Goal: Task Accomplishment & Management: Use online tool/utility

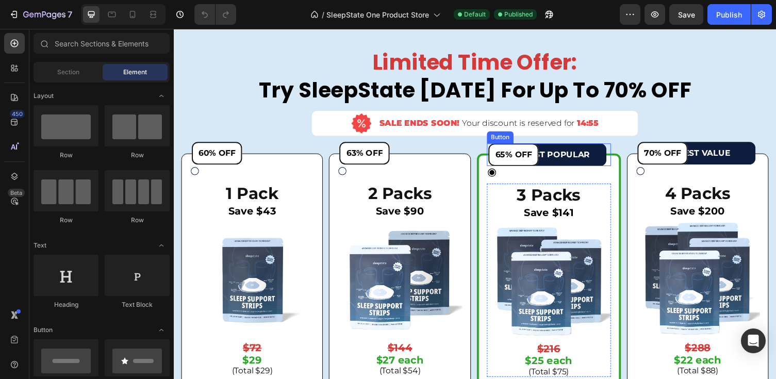
scroll to position [3025, 0]
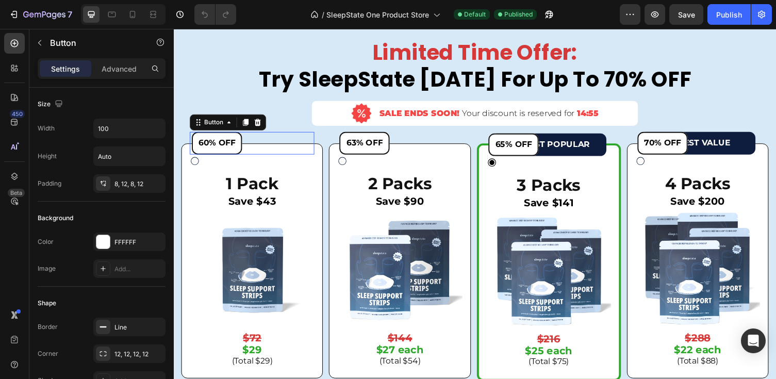
click at [251, 141] on div "60% OFF Button 0" at bounding box center [254, 146] width 128 height 23
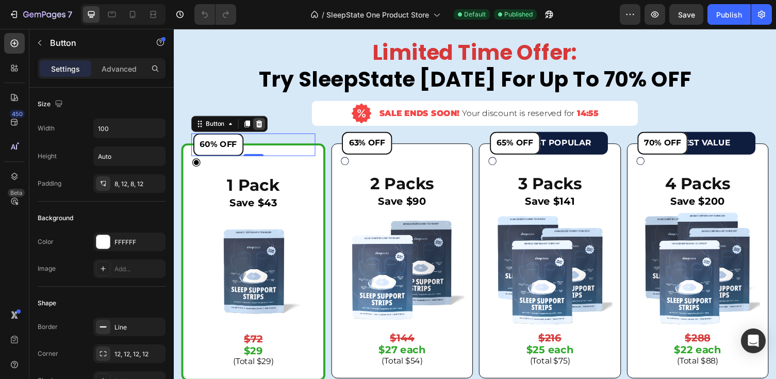
click at [260, 129] on icon at bounding box center [261, 126] width 7 height 7
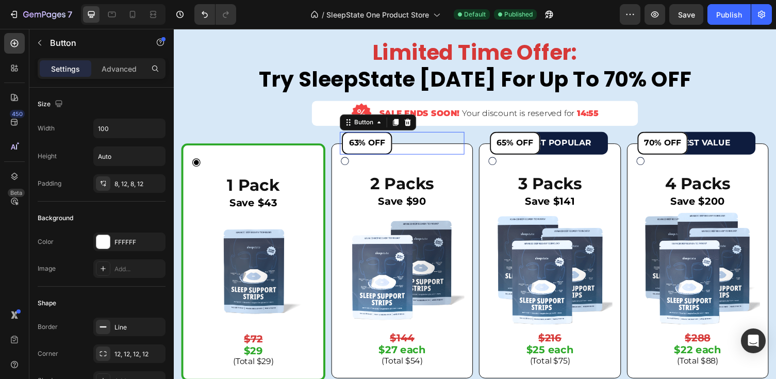
click at [392, 149] on button "63% OFF" at bounding box center [373, 146] width 52 height 23
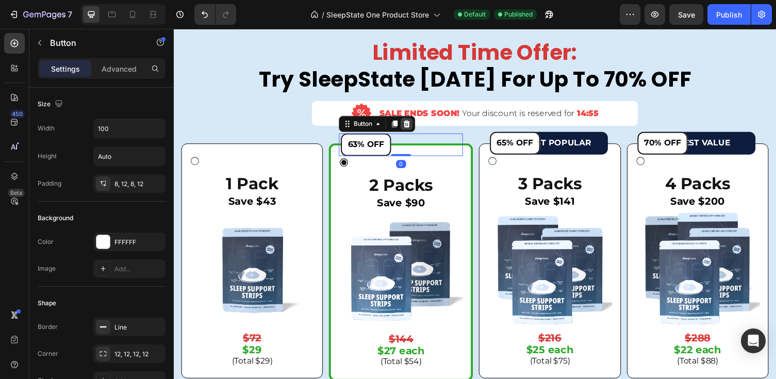
click at [415, 123] on icon at bounding box center [413, 126] width 8 height 8
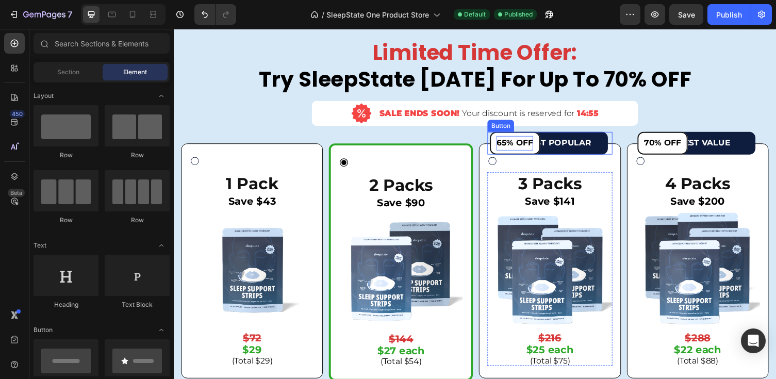
click at [516, 146] on span "65% OFF" at bounding box center [525, 146] width 38 height 10
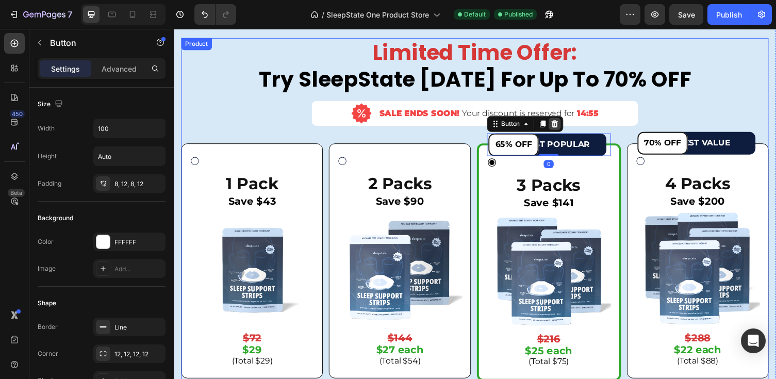
click at [566, 127] on icon at bounding box center [565, 126] width 7 height 7
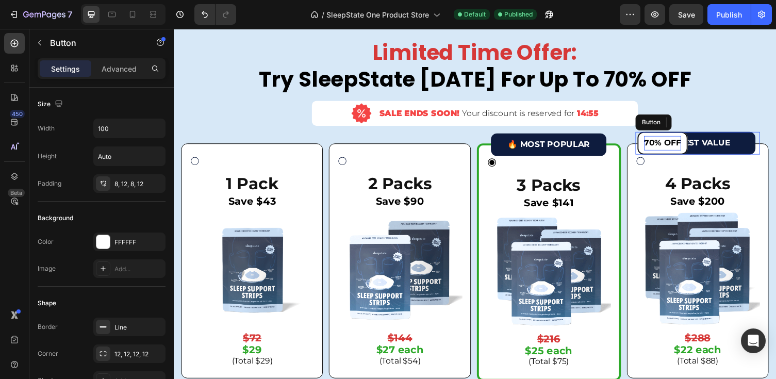
click at [680, 144] on span "70% OFF" at bounding box center [676, 146] width 38 height 10
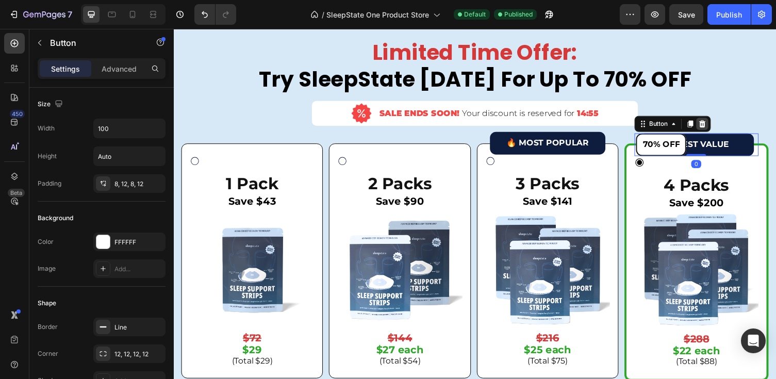
click at [720, 128] on icon at bounding box center [716, 126] width 7 height 7
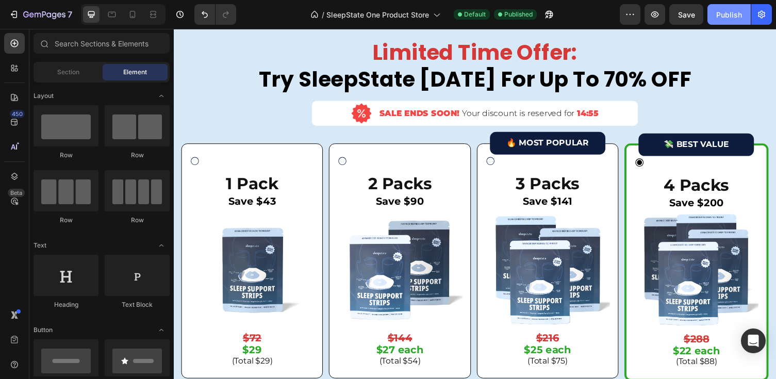
click at [737, 21] on button "Publish" at bounding box center [729, 14] width 43 height 21
click at [199, 14] on button "Undo/Redo" at bounding box center [204, 14] width 21 height 21
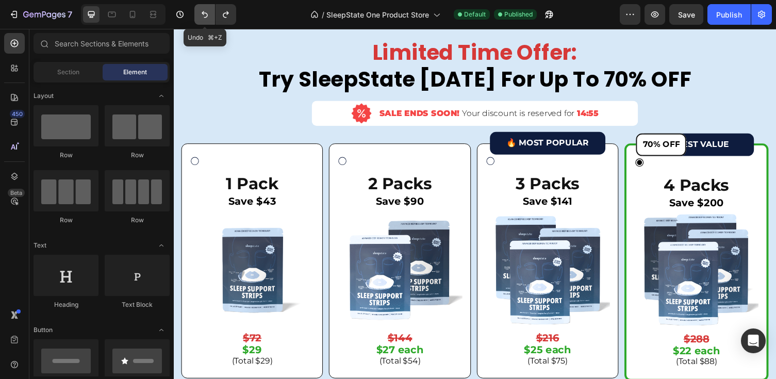
click at [199, 14] on button "Undo/Redo" at bounding box center [204, 14] width 21 height 21
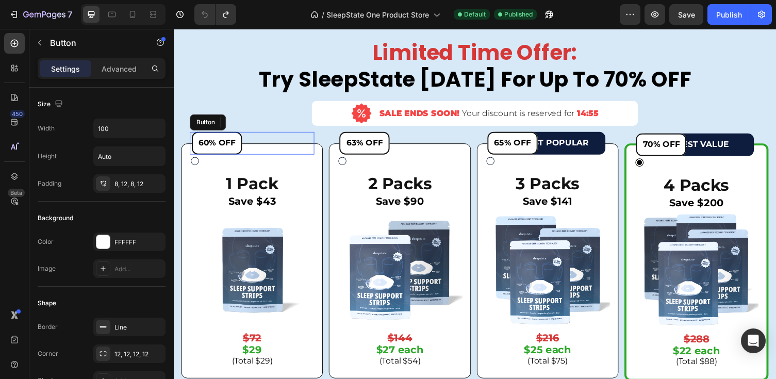
click at [233, 136] on button "60% OFF" at bounding box center [218, 146] width 52 height 23
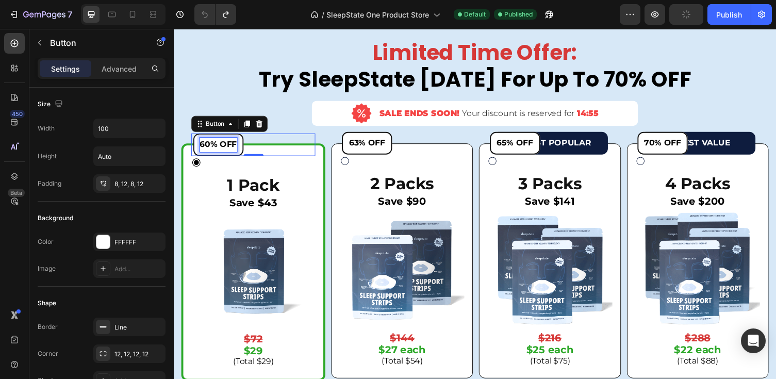
click at [211, 151] on p "60% OFF" at bounding box center [220, 147] width 38 height 15
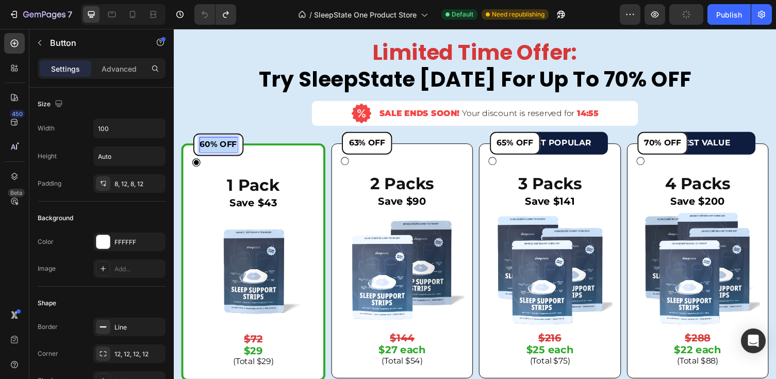
drag, startPoint x: 238, startPoint y: 147, endPoint x: 191, endPoint y: 147, distance: 46.4
click at [192, 147] on div "60% OFF Button 0" at bounding box center [255, 147] width 127 height 23
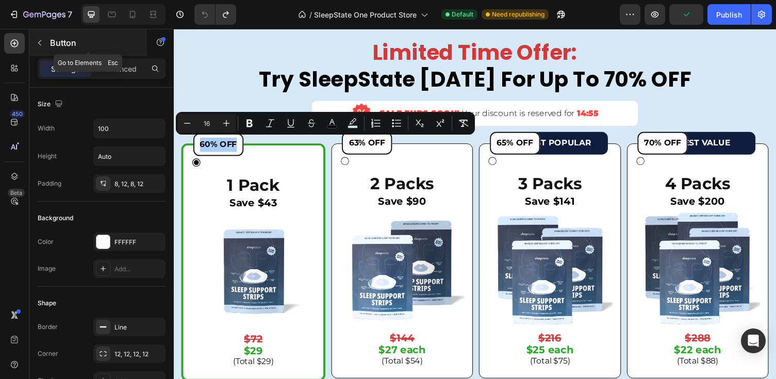
click at [44, 43] on button "button" at bounding box center [39, 43] width 17 height 17
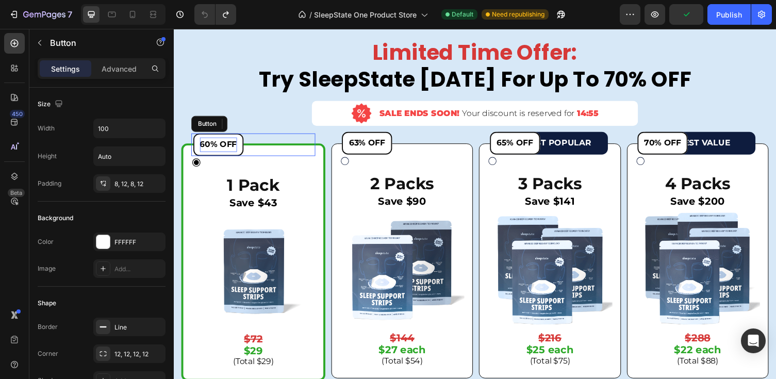
click at [208, 143] on span "60% OFF" at bounding box center [220, 147] width 38 height 10
drag, startPoint x: 201, startPoint y: 145, endPoint x: 247, endPoint y: 145, distance: 45.4
click at [247, 145] on div "60% OFF Button 0" at bounding box center [255, 147] width 127 height 23
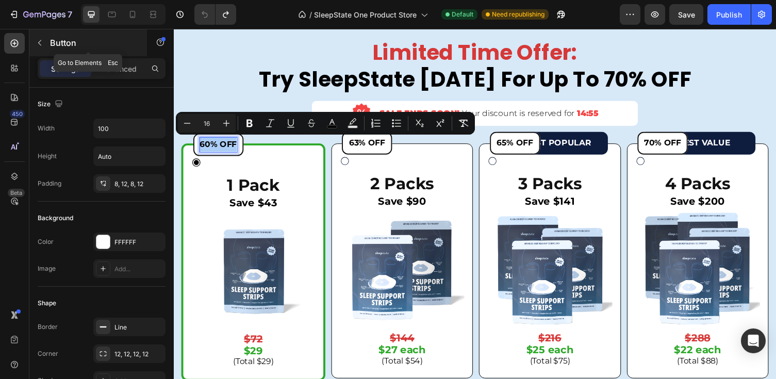
click at [40, 37] on button "button" at bounding box center [39, 43] width 17 height 17
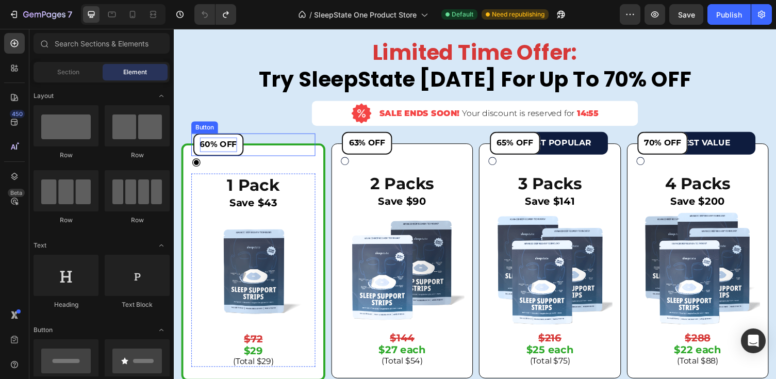
click at [234, 140] on p "60% OFF" at bounding box center [220, 147] width 38 height 15
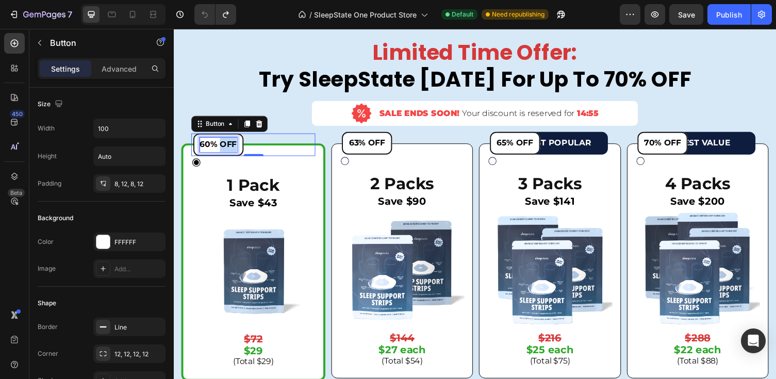
click at [235, 143] on span "60% OFF" at bounding box center [220, 147] width 38 height 10
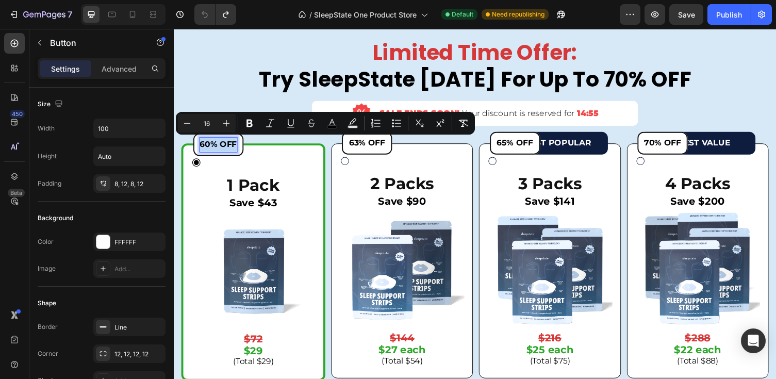
drag, startPoint x: 202, startPoint y: 147, endPoint x: 240, endPoint y: 147, distance: 38.2
click at [186, 127] on icon "Editor contextual toolbar" at bounding box center [187, 123] width 10 height 10
type input "13"
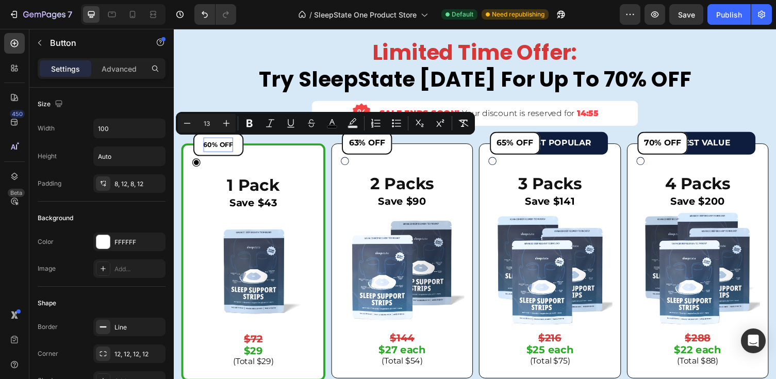
click at [243, 150] on button "60% OFF" at bounding box center [220, 147] width 52 height 23
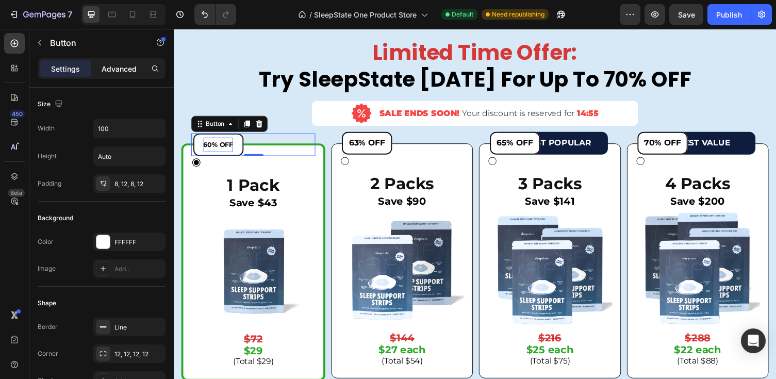
click at [108, 63] on p "Advanced" at bounding box center [119, 68] width 35 height 11
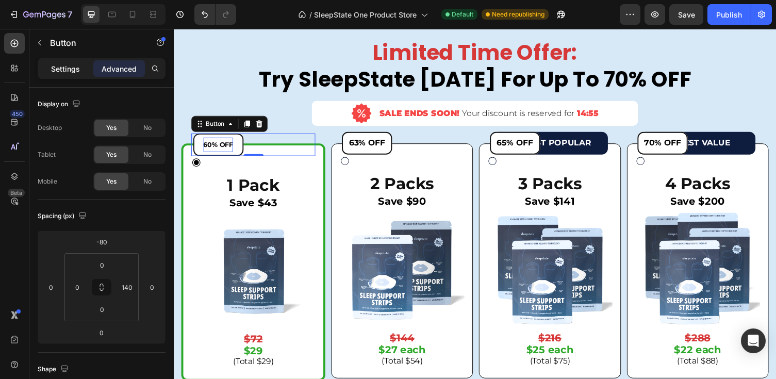
click at [64, 67] on p "Settings" at bounding box center [65, 68] width 29 height 11
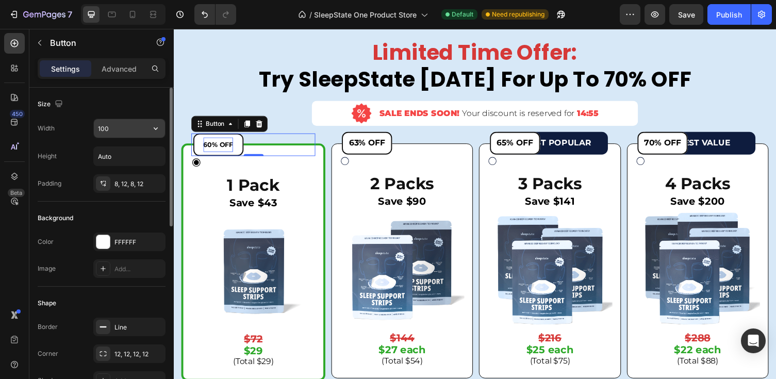
click at [118, 125] on input "100" at bounding box center [129, 128] width 71 height 19
type input "1"
type input "ū"
type input "6"
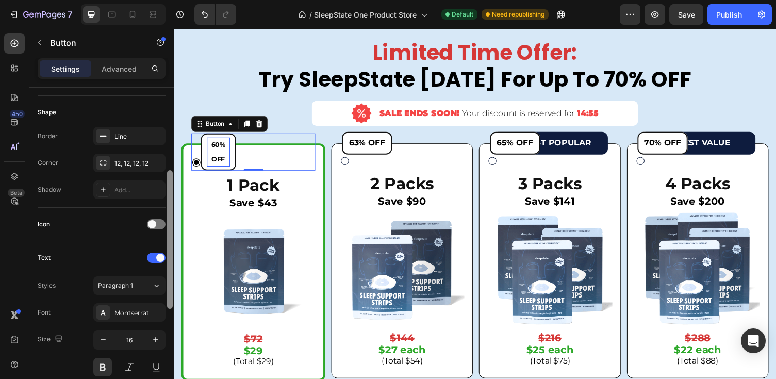
scroll to position [199, 0]
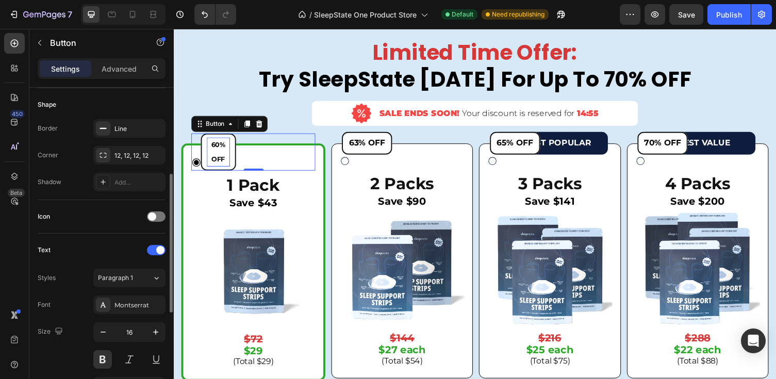
type input "70"
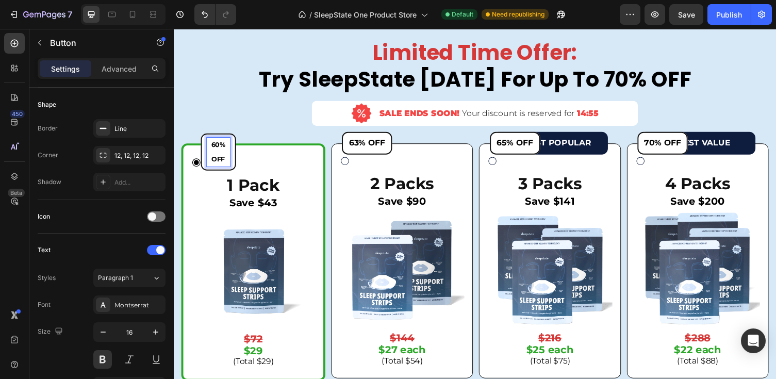
click at [270, 165] on div "60% OFF Button 0" at bounding box center [255, 155] width 127 height 38
click at [219, 157] on span "60% OFF" at bounding box center [220, 154] width 14 height 23
click at [129, 61] on div "Advanced" at bounding box center [119, 68] width 52 height 17
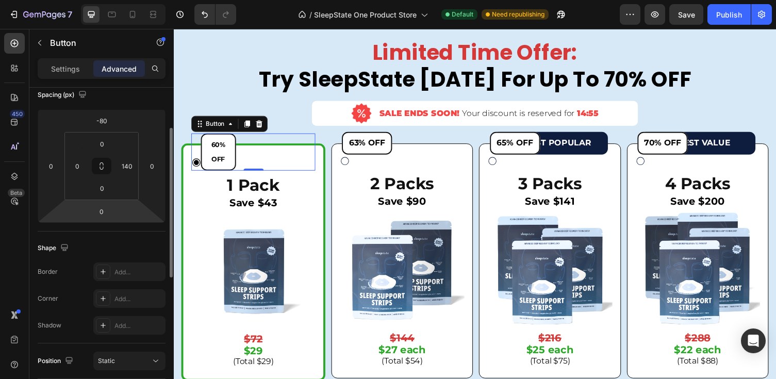
scroll to position [110, 0]
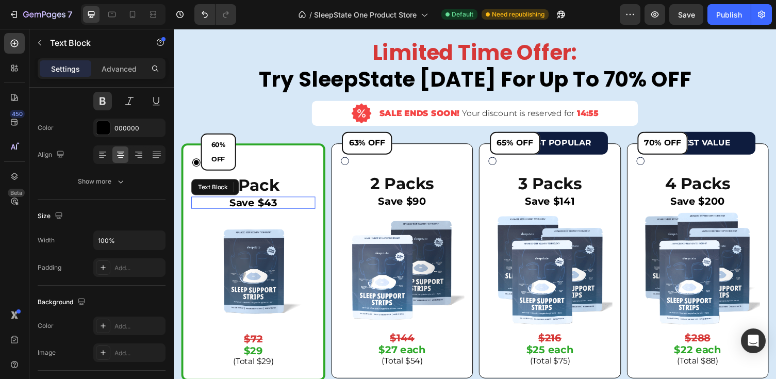
click at [216, 202] on p "Save $43" at bounding box center [255, 207] width 125 height 10
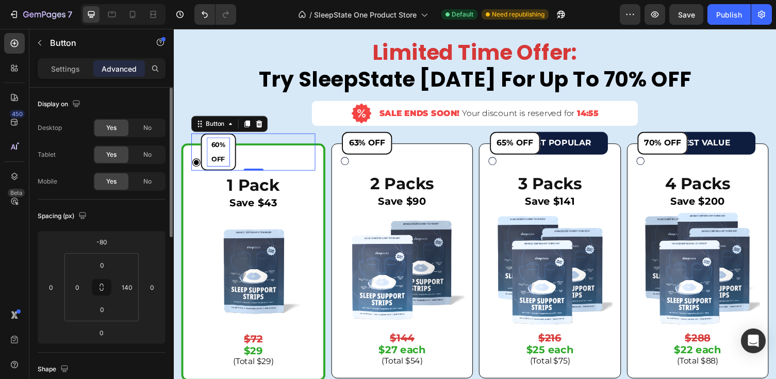
click at [223, 146] on span "60% OFF" at bounding box center [220, 154] width 14 height 23
click at [69, 66] on p "Settings" at bounding box center [65, 68] width 29 height 11
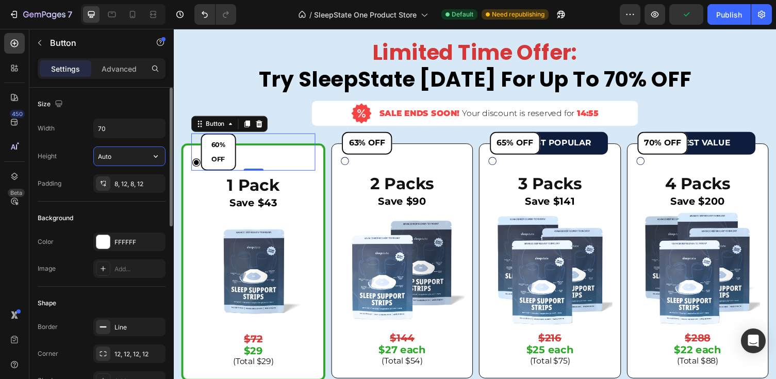
click at [113, 160] on input "Auto" at bounding box center [129, 156] width 71 height 19
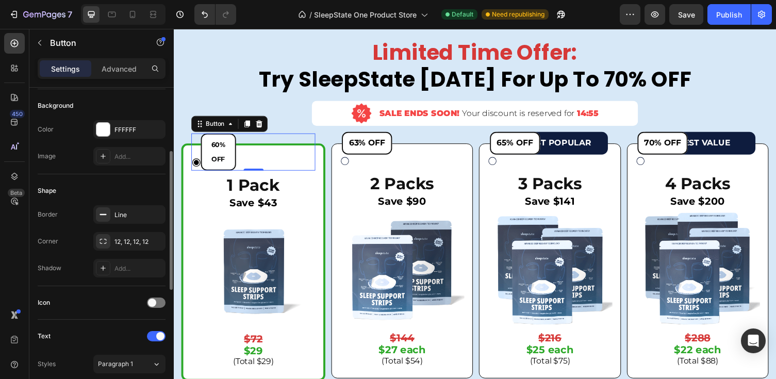
scroll to position [123, 0]
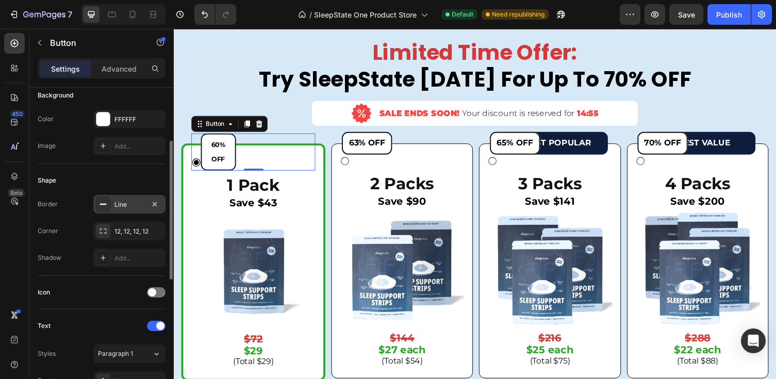
click at [121, 208] on div "Line" at bounding box center [130, 204] width 30 height 9
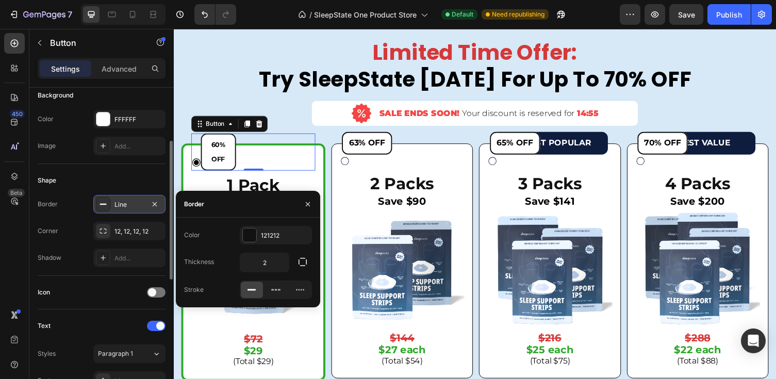
click at [121, 208] on div "Line" at bounding box center [130, 204] width 30 height 9
click at [77, 271] on div "Shape Border Line Corner 12, 12, 12, 12 Shadow Add..." at bounding box center [102, 220] width 128 height 112
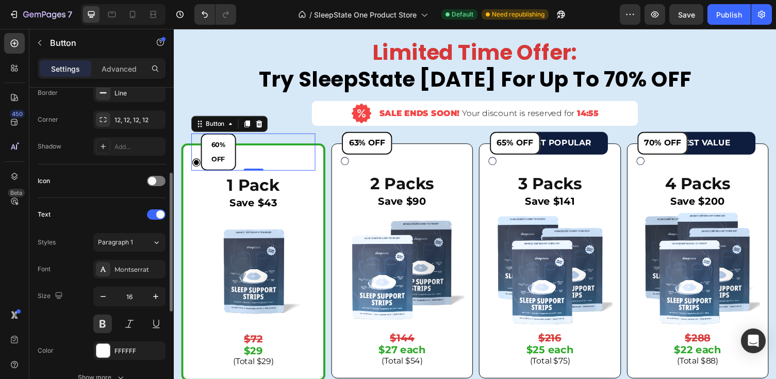
scroll to position [383, 0]
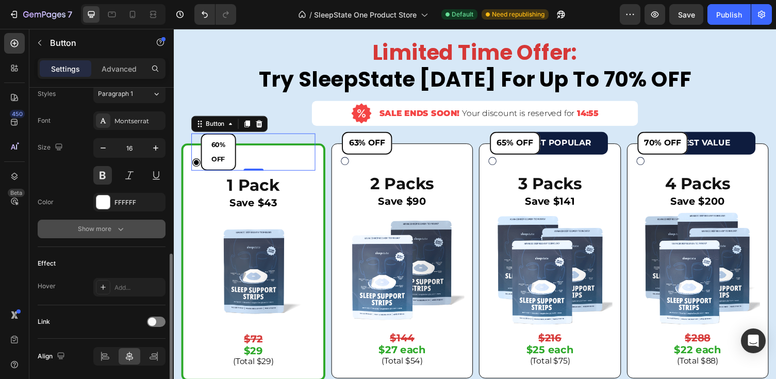
click at [125, 229] on icon "button" at bounding box center [121, 229] width 10 height 10
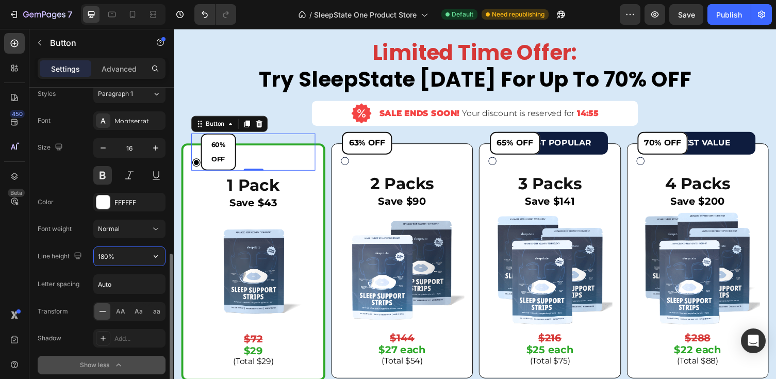
click at [110, 258] on input "180%" at bounding box center [129, 256] width 71 height 19
type input "100%"
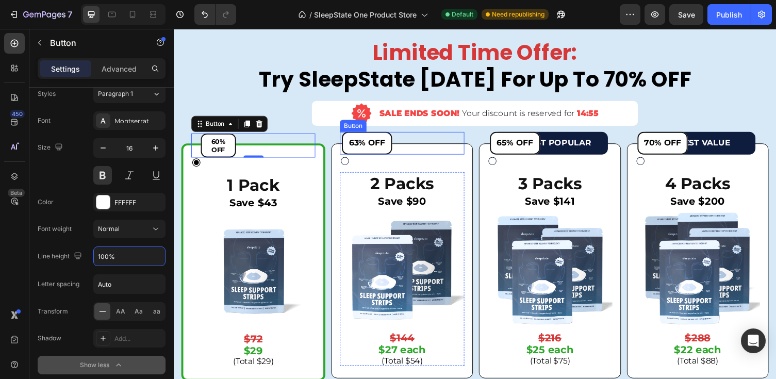
click at [380, 154] on button "63% OFF" at bounding box center [373, 146] width 52 height 23
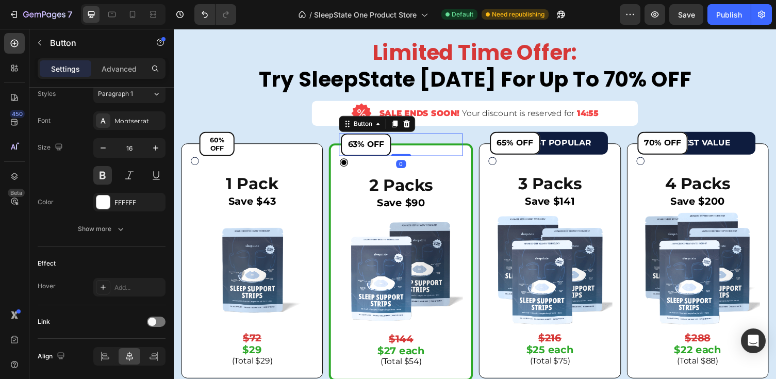
click at [411, 134] on div "Button" at bounding box center [383, 126] width 78 height 17
click at [414, 129] on icon at bounding box center [413, 126] width 8 height 8
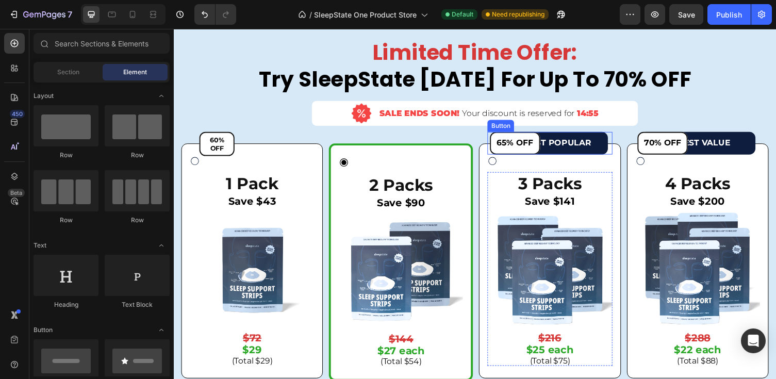
click at [538, 137] on button "65% OFF" at bounding box center [525, 146] width 52 height 23
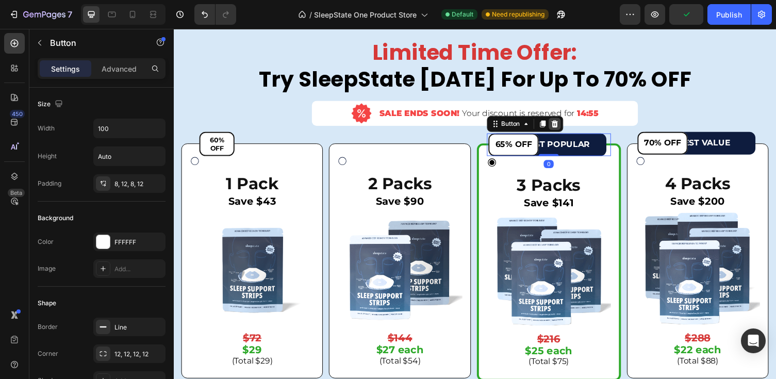
click at [565, 126] on icon at bounding box center [565, 126] width 8 height 8
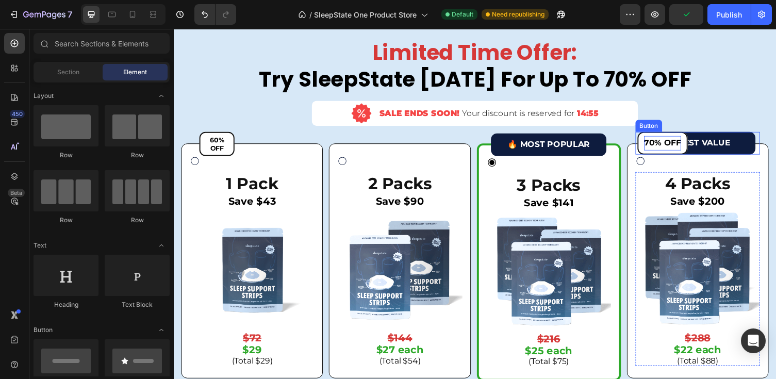
click at [689, 146] on span "70% OFF" at bounding box center [676, 146] width 38 height 10
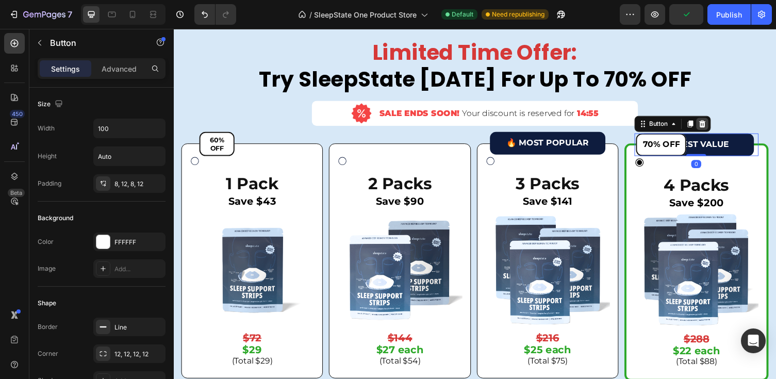
click at [719, 124] on icon at bounding box center [716, 126] width 7 height 7
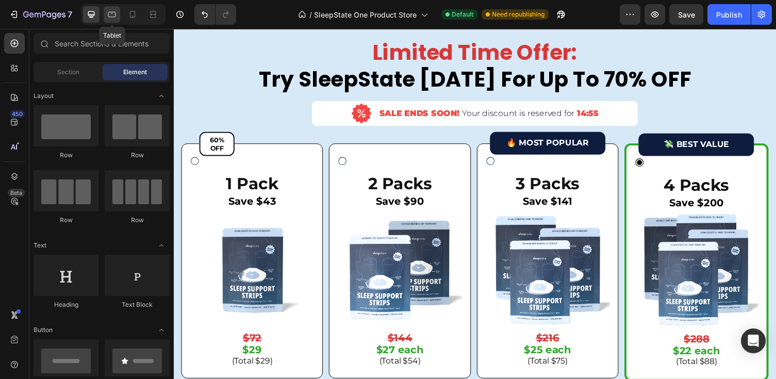
click at [114, 14] on icon at bounding box center [112, 14] width 10 height 10
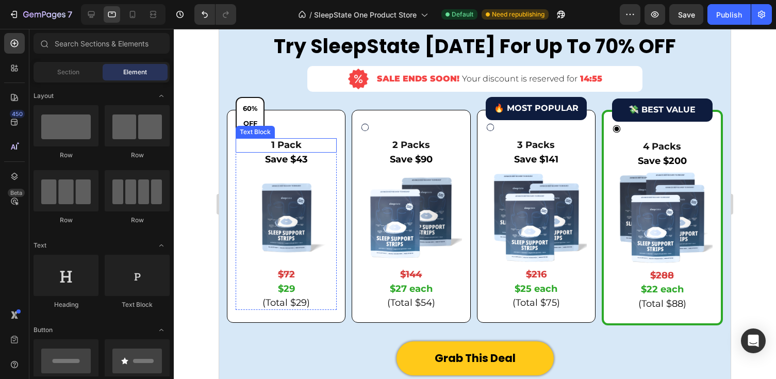
scroll to position [2639, 0]
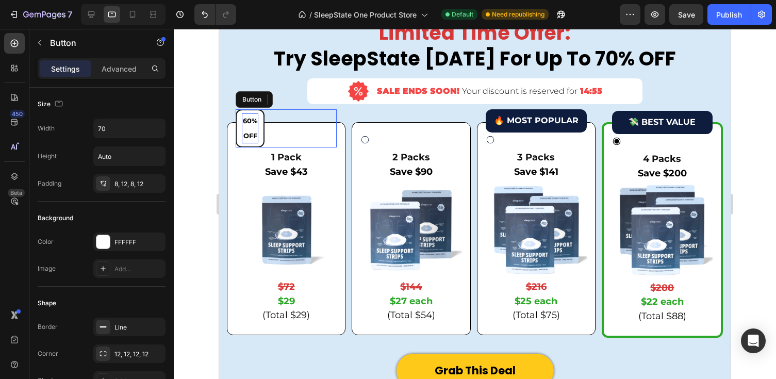
click at [254, 133] on span "60% OFF" at bounding box center [250, 128] width 14 height 23
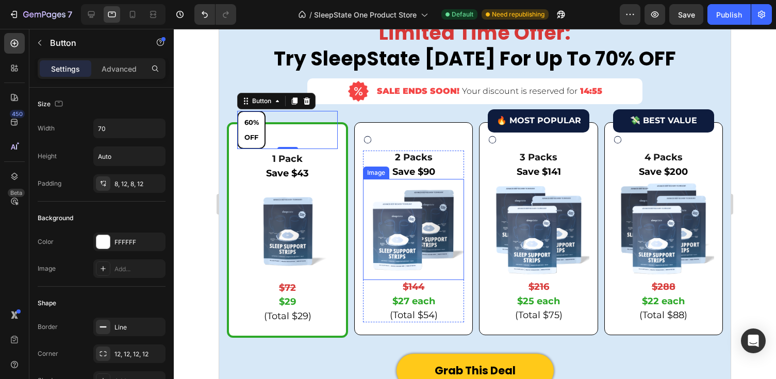
click at [393, 218] on img at bounding box center [413, 229] width 101 height 101
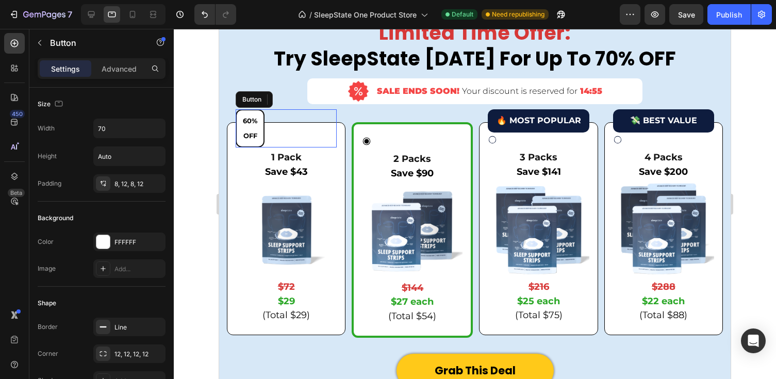
click at [240, 133] on button "60% OFF" at bounding box center [250, 128] width 29 height 38
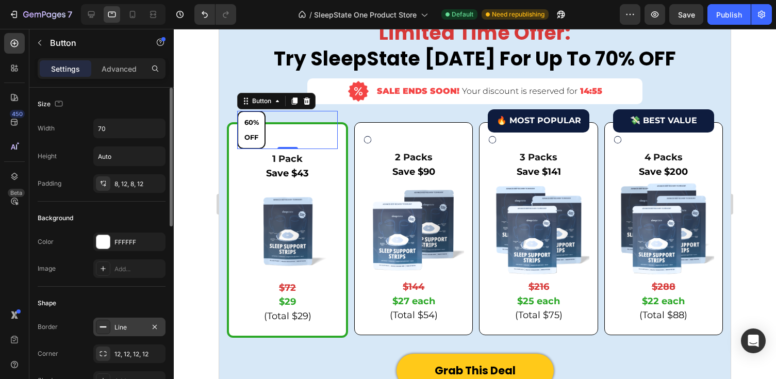
click at [117, 321] on div "Line" at bounding box center [129, 327] width 72 height 19
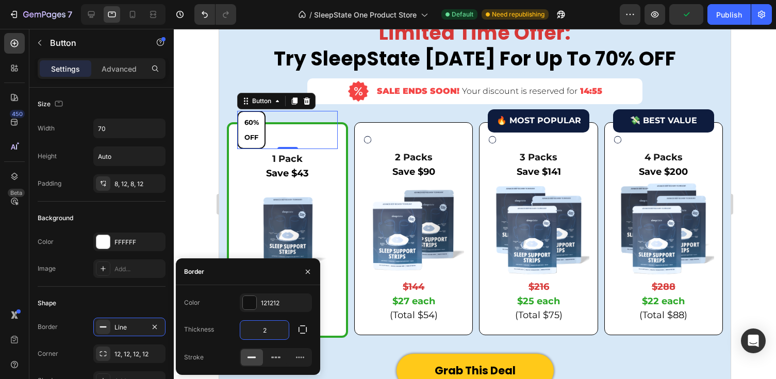
click at [283, 329] on input "2" at bounding box center [264, 330] width 48 height 19
type input "1"
click at [288, 159] on p "1 Pack" at bounding box center [287, 159] width 99 height 12
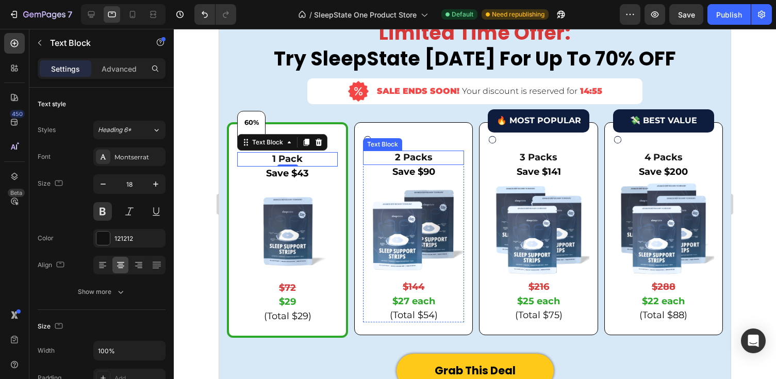
click at [397, 164] on div "2 Packs" at bounding box center [413, 158] width 101 height 14
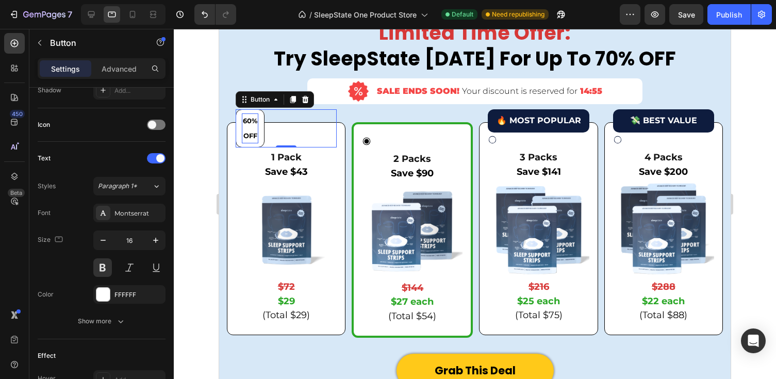
click at [246, 126] on p "60% OFF" at bounding box center [250, 128] width 17 height 30
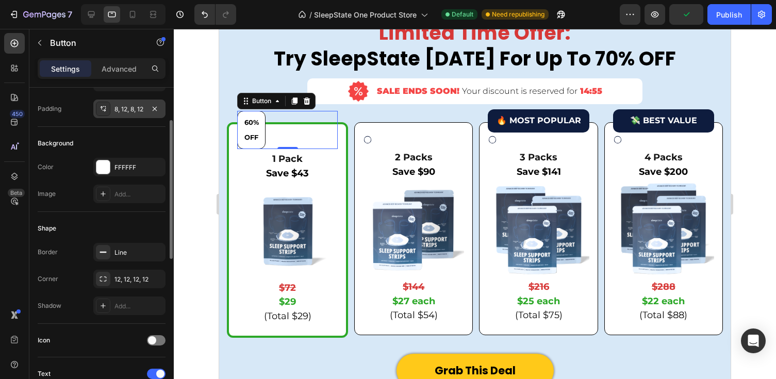
scroll to position [0, 0]
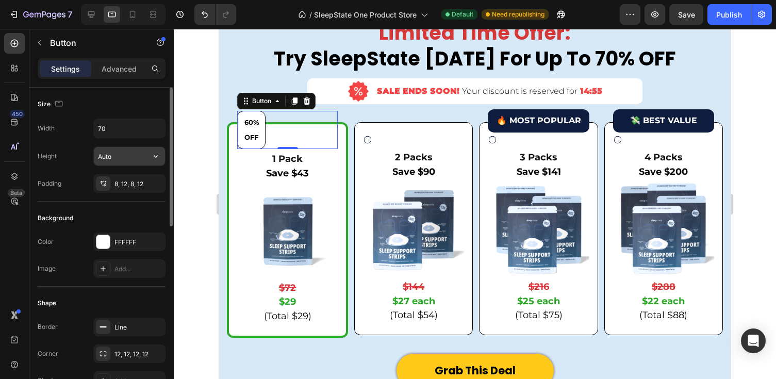
click at [105, 154] on input "Auto" at bounding box center [129, 156] width 71 height 19
click at [159, 152] on icon "button" at bounding box center [156, 156] width 10 height 10
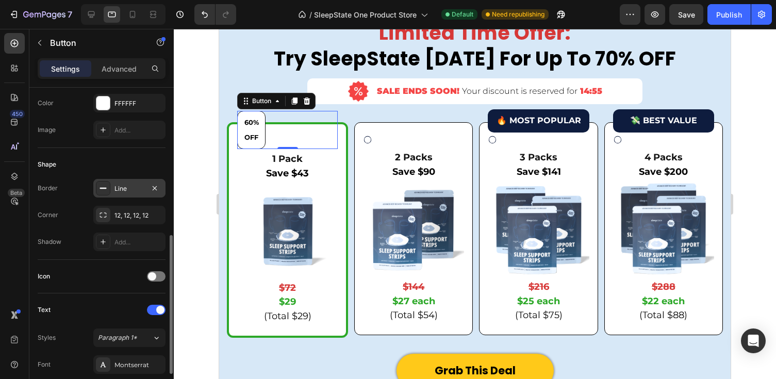
scroll to position [269, 0]
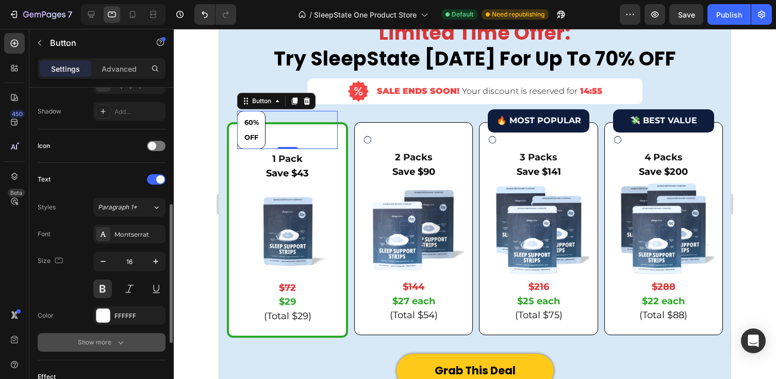
click at [115, 337] on div "Show more" at bounding box center [102, 342] width 48 height 10
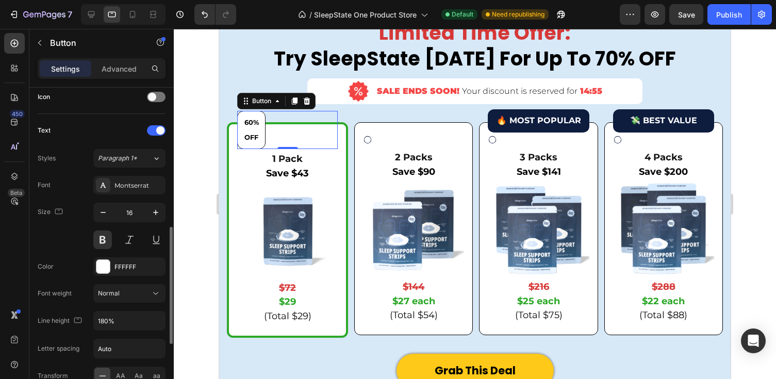
scroll to position [361, 0]
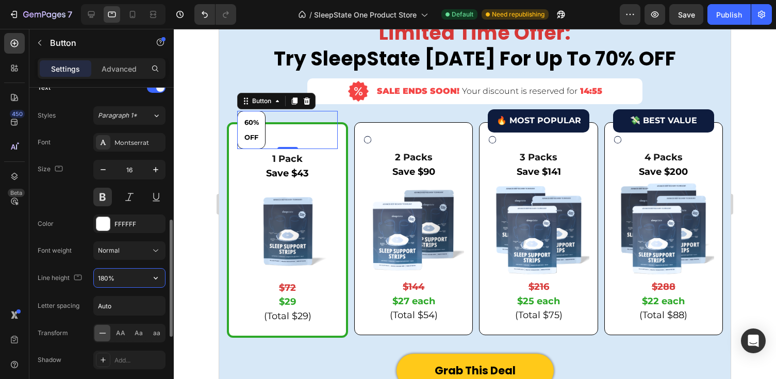
click at [106, 279] on input "180%" at bounding box center [129, 278] width 71 height 19
type input "100%"
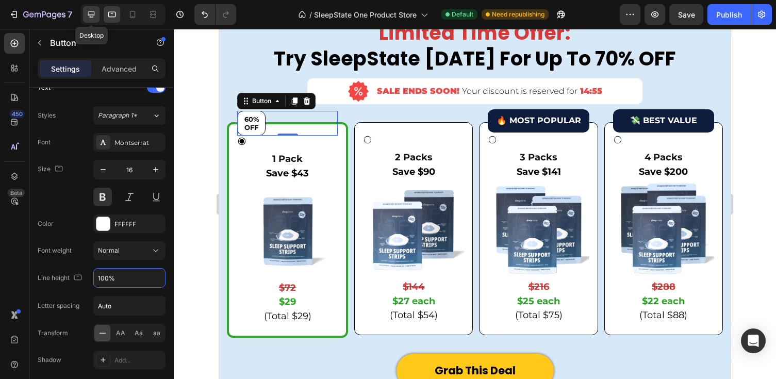
click at [90, 13] on icon at bounding box center [91, 14] width 10 height 10
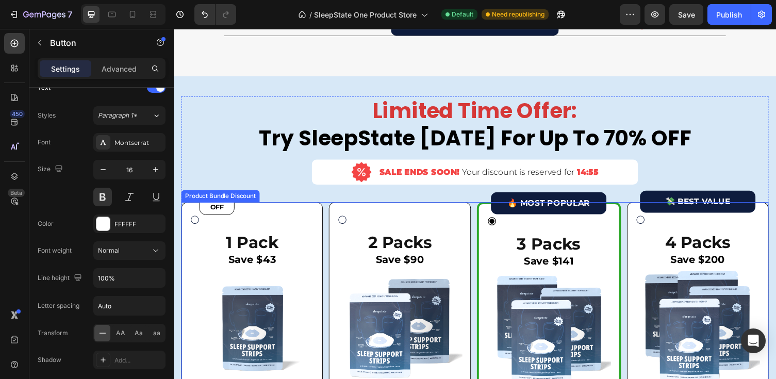
scroll to position [2815, 0]
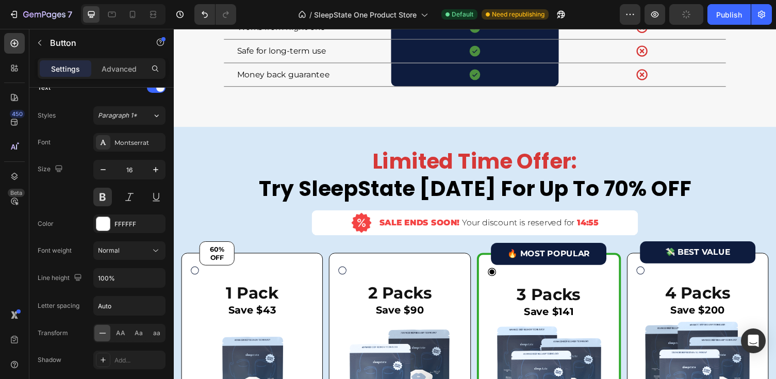
click at [226, 272] on button "60% OFF" at bounding box center [218, 259] width 36 height 25
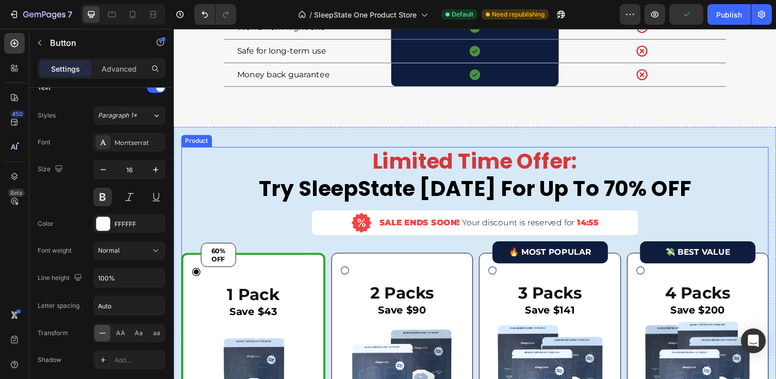
click at [250, 243] on div "Limited Time Offer: Try SleepState [DATE] For Up To 70% OFF Heading Image SALE …" at bounding box center [484, 334] width 604 height 368
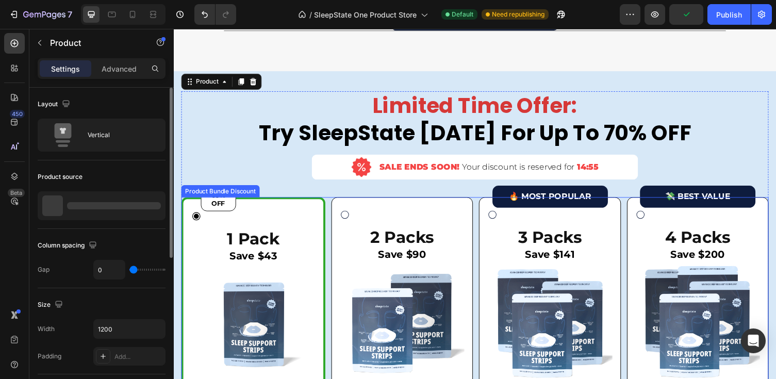
click at [242, 235] on div "60% OFF Button 1 Pack Text Block Save $43 Text Block Image $72 Text Block $29 T…" at bounding box center [255, 323] width 127 height 215
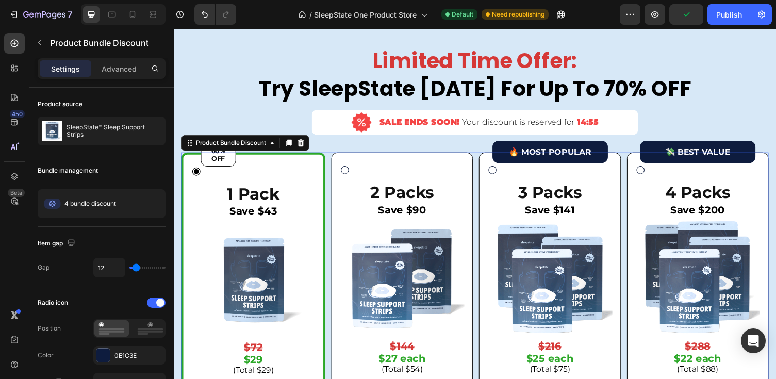
scroll to position [2921, 0]
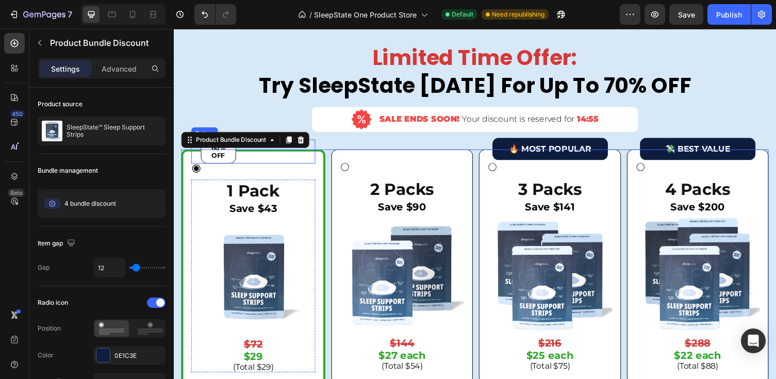
click at [232, 167] on button "60% OFF" at bounding box center [220, 154] width 36 height 25
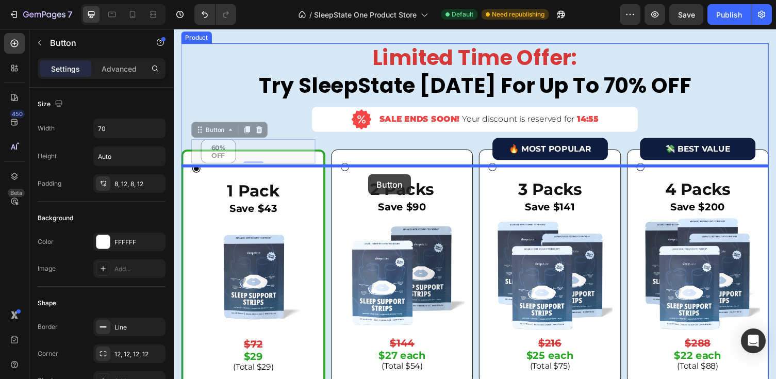
drag, startPoint x: 200, startPoint y: 149, endPoint x: 376, endPoint y: 175, distance: 177.4
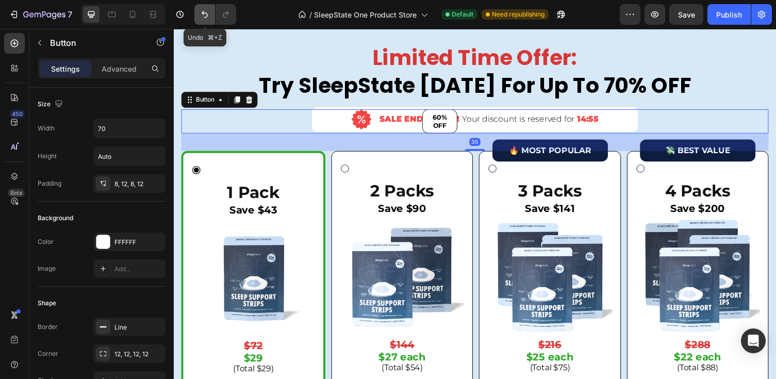
click at [202, 16] on icon "Undo/Redo" at bounding box center [205, 14] width 10 height 10
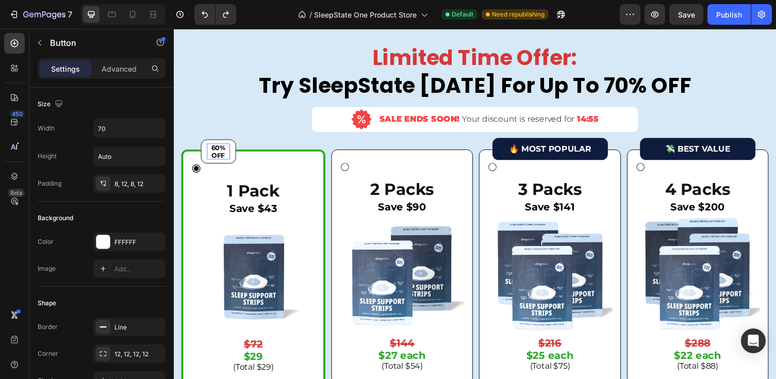
click at [210, 163] on p "60% OFF" at bounding box center [220, 155] width 24 height 17
click at [274, 167] on div "60% OFF Button" at bounding box center [255, 154] width 127 height 25
click at [234, 166] on button "60% OFF" at bounding box center [220, 154] width 36 height 25
click at [194, 167] on div "60% OFF Button" at bounding box center [255, 154] width 127 height 25
click at [205, 161] on button "60% OFF" at bounding box center [220, 154] width 36 height 25
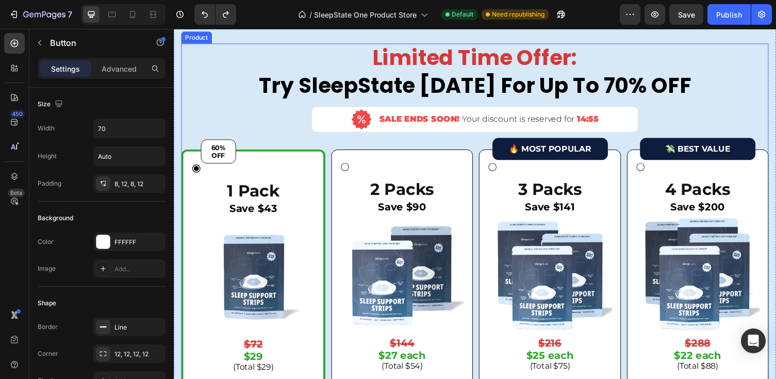
click at [304, 149] on div "Limited Time Offer: Try SleepState [DATE] For Up To 70% OFF Heading Image SALE …" at bounding box center [484, 228] width 604 height 368
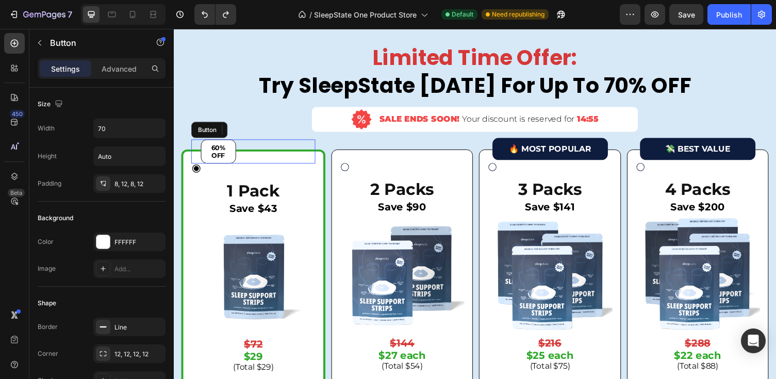
click at [232, 167] on button "60% OFF" at bounding box center [220, 154] width 36 height 25
click at [249, 136] on icon at bounding box center [250, 132] width 6 height 7
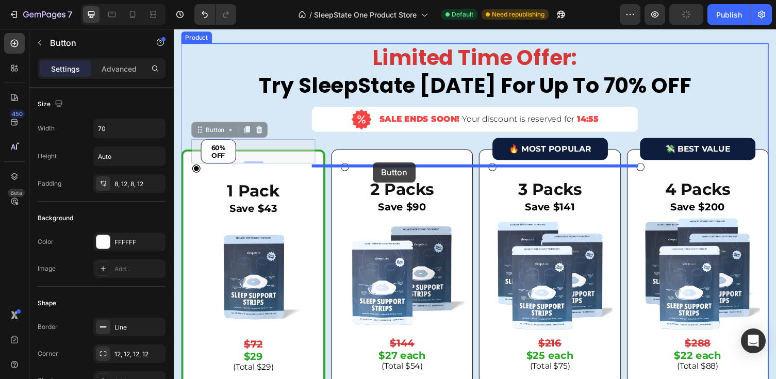
drag, startPoint x: 199, startPoint y: 151, endPoint x: 379, endPoint y: 166, distance: 180.1
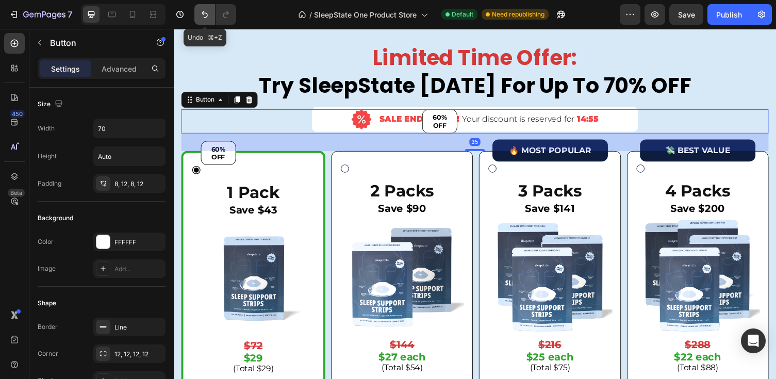
click at [204, 12] on icon "Undo/Redo" at bounding box center [205, 14] width 6 height 7
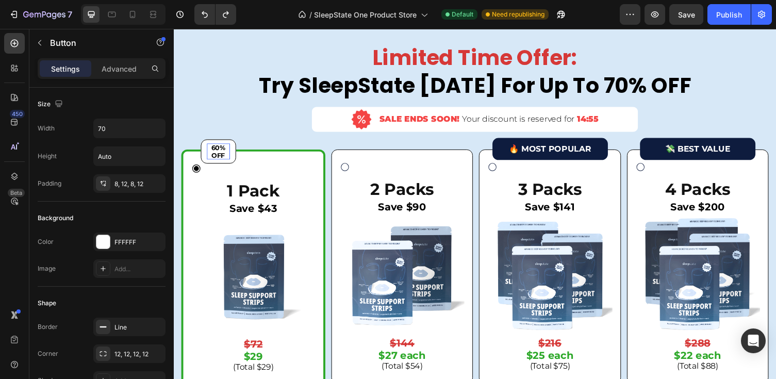
click at [215, 163] on span "60% OFF" at bounding box center [220, 155] width 14 height 17
click at [204, 166] on button "60% OFF" at bounding box center [220, 154] width 36 height 25
click at [197, 165] on div "60% OFF Button" at bounding box center [255, 154] width 127 height 25
click at [269, 160] on div "60% OFF Button" at bounding box center [255, 154] width 127 height 25
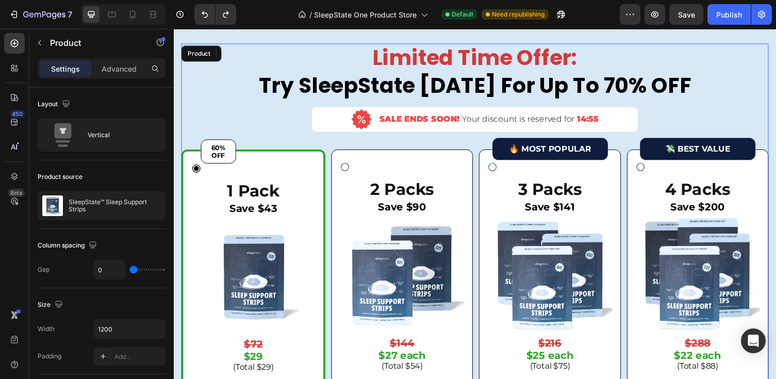
click at [244, 127] on div "Limited Time Offer: Try SleepState [DATE] For Up To 70% OFF Heading Image SALE …" at bounding box center [484, 228] width 604 height 368
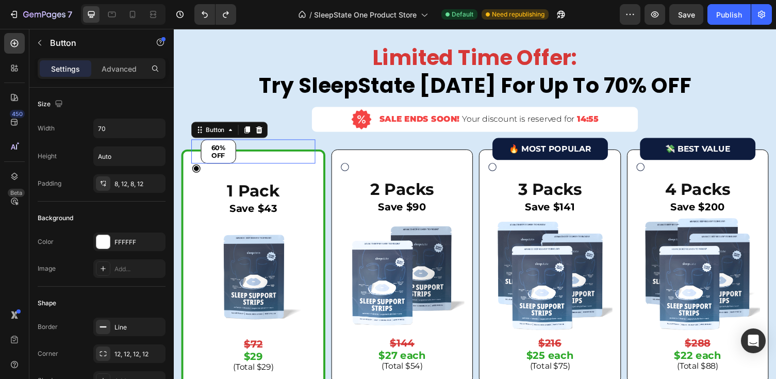
click at [236, 165] on button "60% OFF" at bounding box center [220, 154] width 36 height 25
click at [252, 137] on icon at bounding box center [249, 132] width 8 height 8
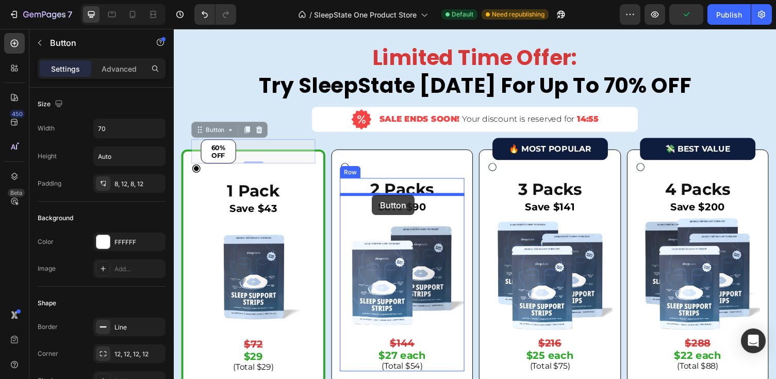
drag, startPoint x: 200, startPoint y: 152, endPoint x: 378, endPoint y: 199, distance: 183.7
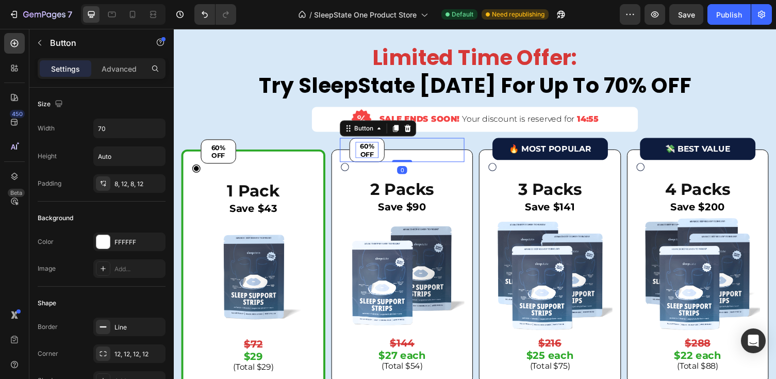
click at [372, 161] on span "60% OFF" at bounding box center [372, 153] width 14 height 17
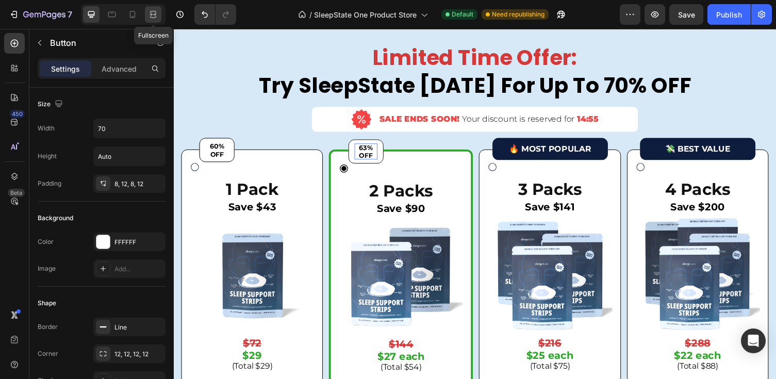
click at [154, 15] on icon at bounding box center [153, 14] width 10 height 10
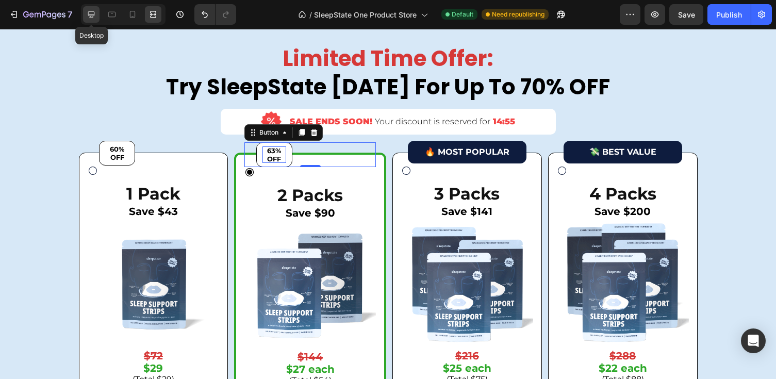
click at [95, 16] on icon at bounding box center [91, 14] width 10 height 10
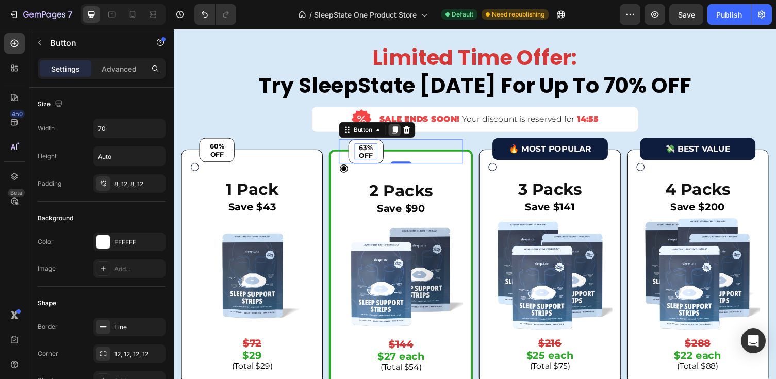
click at [402, 136] on icon at bounding box center [401, 132] width 6 height 7
click at [425, 167] on div "63% OFF Button 0" at bounding box center [407, 154] width 127 height 25
click at [376, 163] on span "63% OFF" at bounding box center [371, 155] width 14 height 17
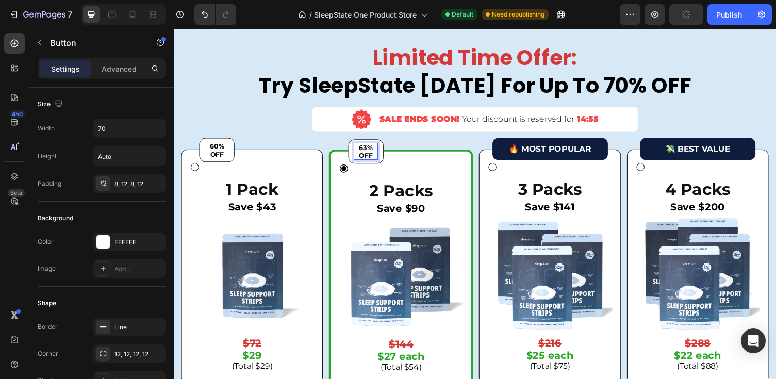
click at [386, 167] on button "63% OFF" at bounding box center [371, 154] width 36 height 25
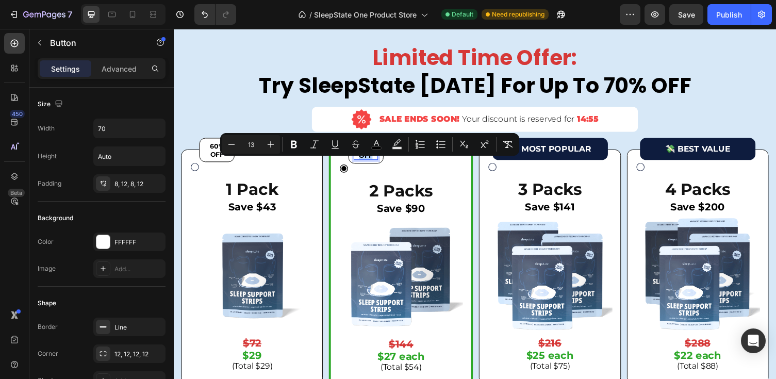
drag, startPoint x: 353, startPoint y: 149, endPoint x: 396, endPoint y: 180, distance: 52.8
click at [396, 167] on div "63% OFF Button 0" at bounding box center [407, 154] width 127 height 25
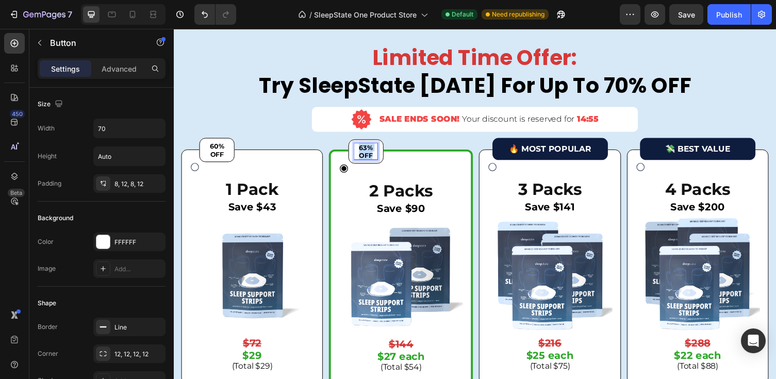
click at [437, 188] on div "63% OFF Button 63% OFF Button 0 2 Packs Text Block Save $90 Text Block Image $1…" at bounding box center [407, 274] width 127 height 215
click at [385, 167] on button "63% OFF" at bounding box center [371, 154] width 36 height 25
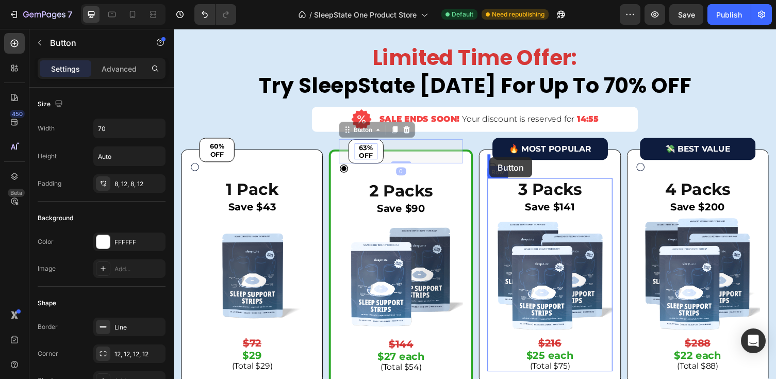
drag, startPoint x: 351, startPoint y: 151, endPoint x: 499, endPoint y: 161, distance: 148.4
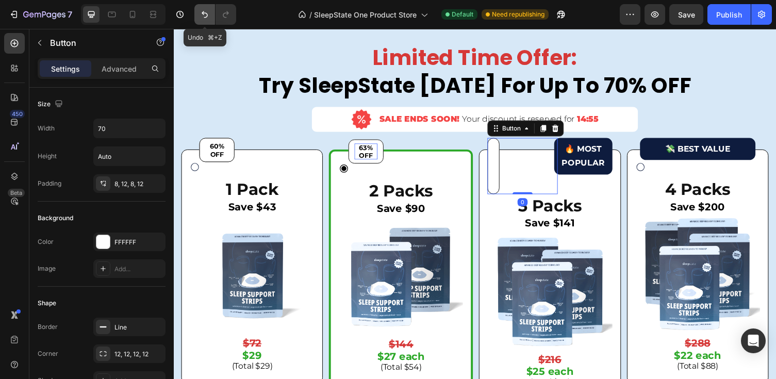
click at [206, 11] on icon "Undo/Redo" at bounding box center [205, 14] width 10 height 10
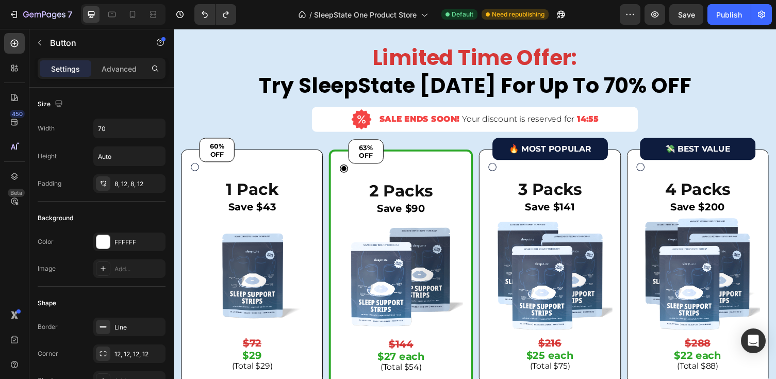
click at [386, 167] on button "63% OFF" at bounding box center [371, 154] width 36 height 25
click at [397, 206] on p "2 Packs" at bounding box center [407, 196] width 125 height 22
click at [376, 163] on span "63% OFF" at bounding box center [371, 155] width 14 height 17
click at [389, 165] on div "63% OFF Button 0" at bounding box center [407, 154] width 127 height 25
click at [400, 136] on icon at bounding box center [401, 132] width 6 height 7
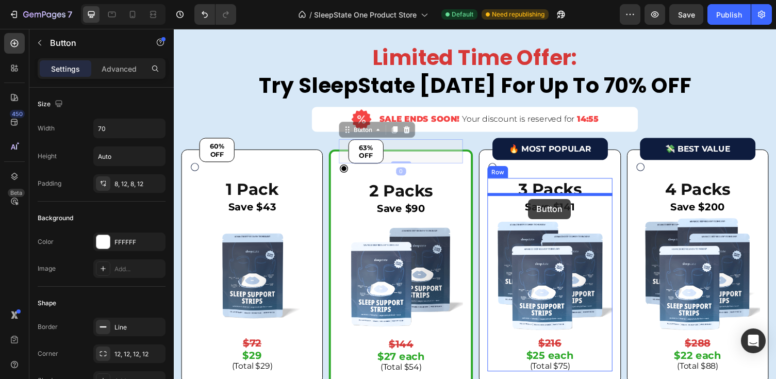
drag, startPoint x: 350, startPoint y: 152, endPoint x: 538, endPoint y: 202, distance: 194.3
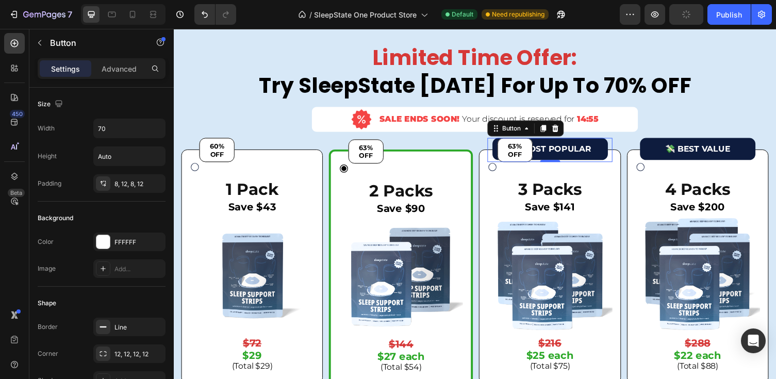
click at [608, 161] on div "63% OFF Button 0" at bounding box center [560, 153] width 128 height 25
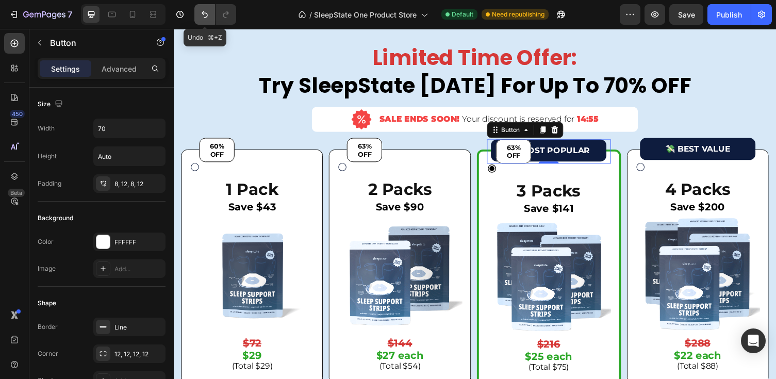
click at [201, 15] on icon "Undo/Redo" at bounding box center [205, 14] width 10 height 10
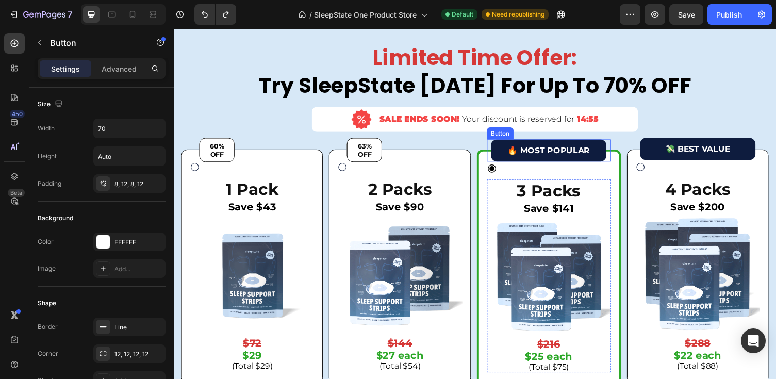
click at [602, 166] on button "🔥 MOST POPULAR" at bounding box center [559, 153] width 119 height 23
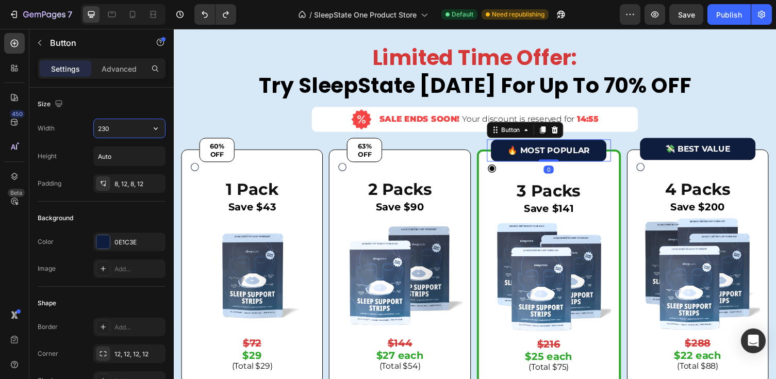
click at [112, 129] on input "230" at bounding box center [129, 128] width 71 height 19
drag, startPoint x: 103, startPoint y: 130, endPoint x: 169, endPoint y: 126, distance: 66.7
click at [136, 130] on input "230" at bounding box center [129, 128] width 71 height 19
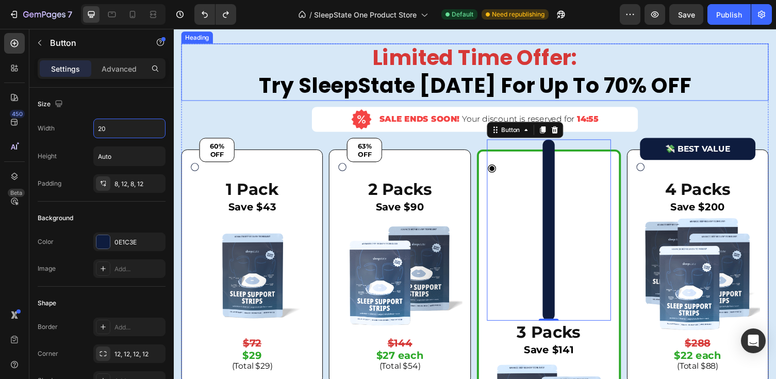
type input "2"
type input "1"
type input "200"
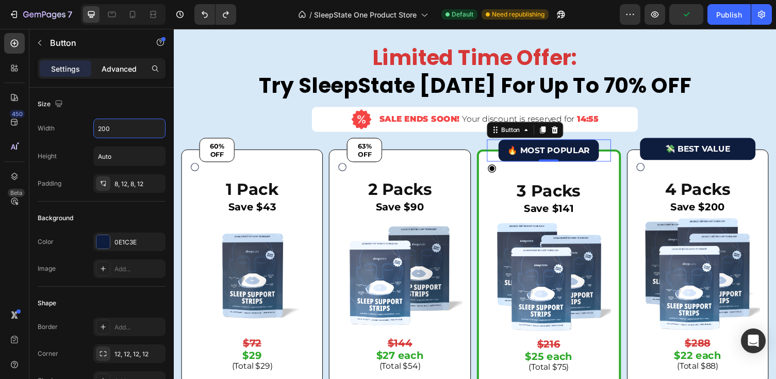
click at [126, 61] on div "Advanced" at bounding box center [119, 68] width 52 height 17
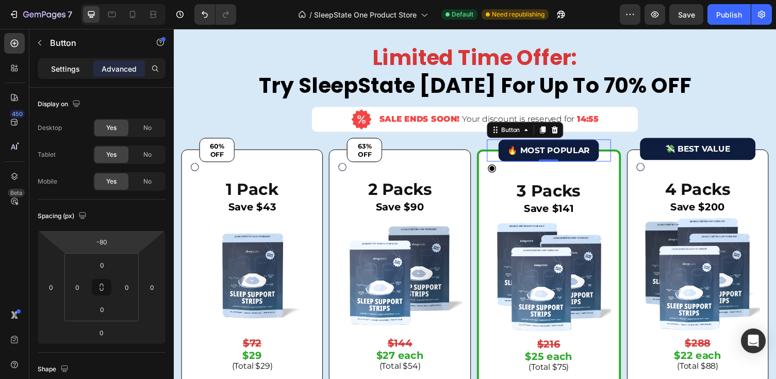
click at [80, 74] on div "Settings" at bounding box center [66, 68] width 52 height 17
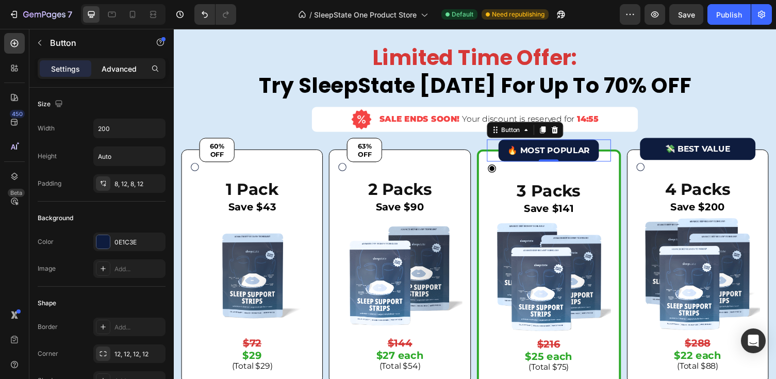
click at [121, 66] on p "Advanced" at bounding box center [119, 68] width 35 height 11
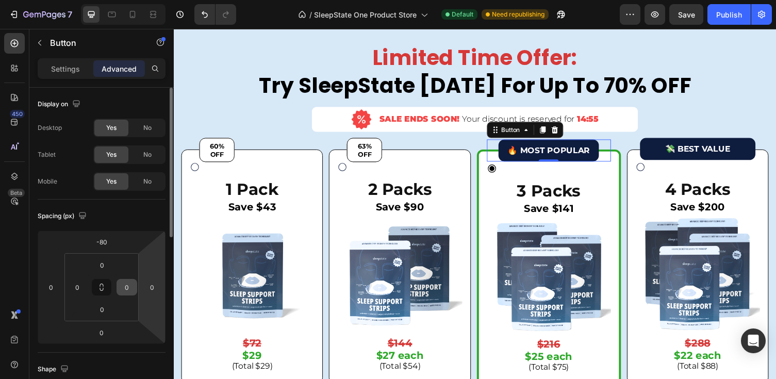
click at [128, 288] on input "0" at bounding box center [126, 287] width 15 height 15
type input "-"
type input "0"
click at [79, 290] on input "0" at bounding box center [77, 287] width 15 height 15
type input "-"
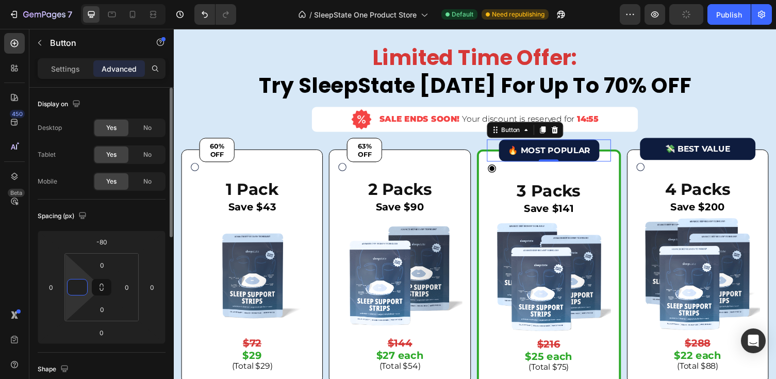
type input "-"
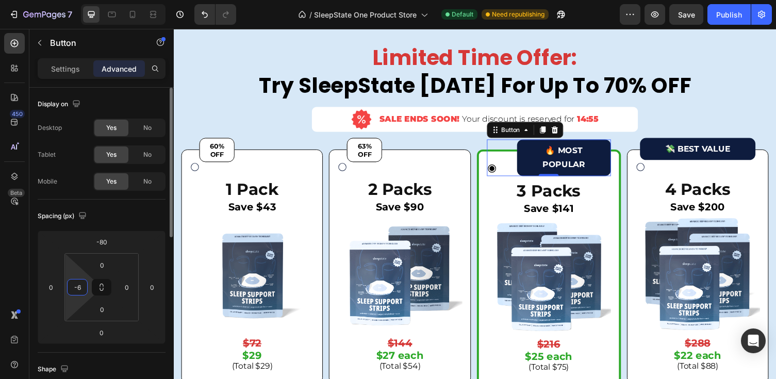
type input "-"
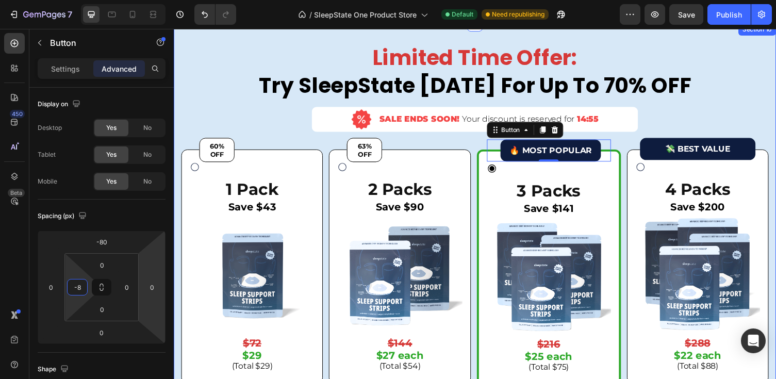
type input "-"
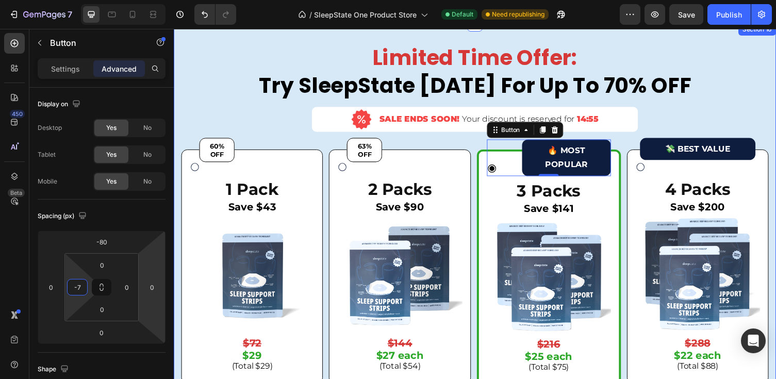
type input "-"
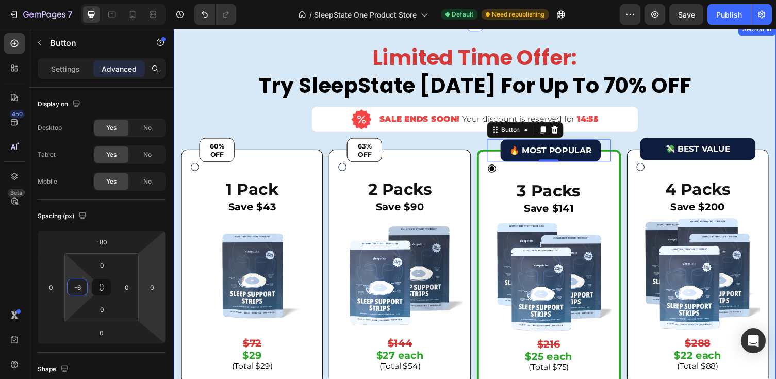
type input "-60"
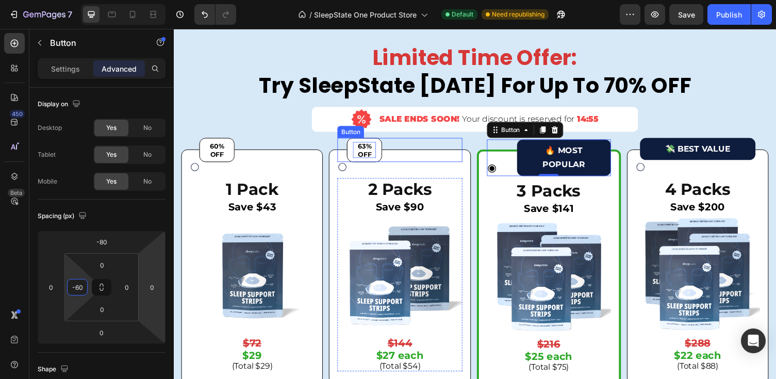
click at [376, 161] on span "63% OFF" at bounding box center [370, 153] width 14 height 17
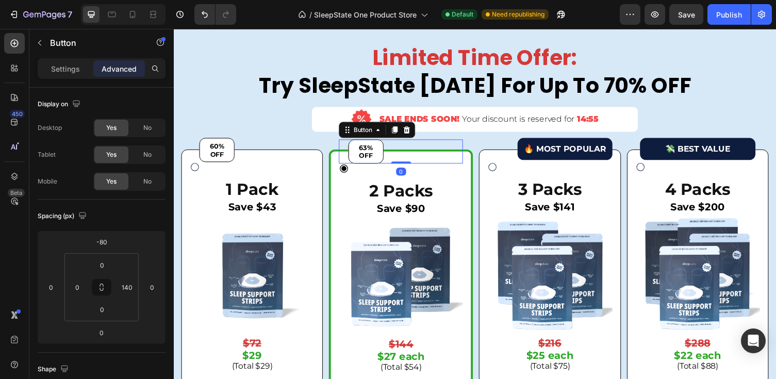
click at [403, 163] on div "63% OFF Button 0" at bounding box center [407, 154] width 127 height 25
click at [402, 136] on icon at bounding box center [401, 132] width 6 height 7
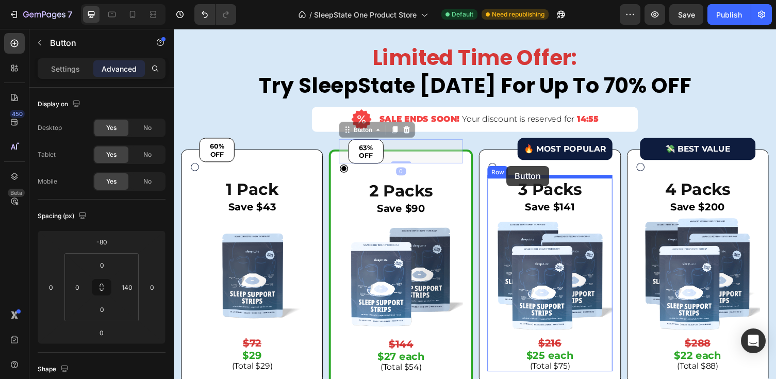
drag, startPoint x: 353, startPoint y: 151, endPoint x: 516, endPoint y: 170, distance: 164.1
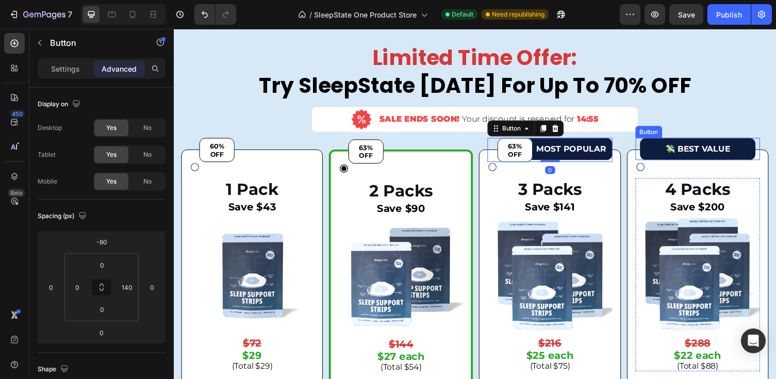
click at [649, 164] on div "💸 BEST VALUE Button" at bounding box center [712, 152] width 128 height 23
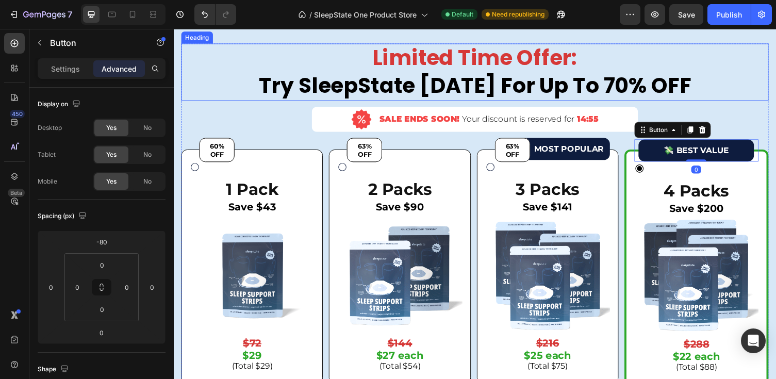
click at [730, 102] on h2 "Limited Time Offer: Try SleepState [DATE] For Up To 70% OFF" at bounding box center [484, 73] width 604 height 58
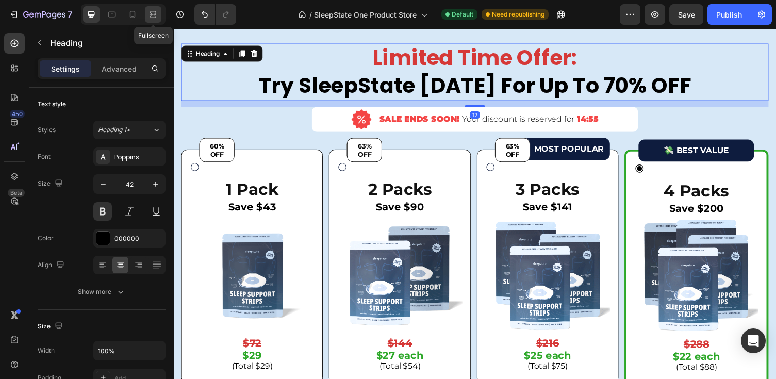
click at [155, 17] on icon at bounding box center [153, 14] width 10 height 10
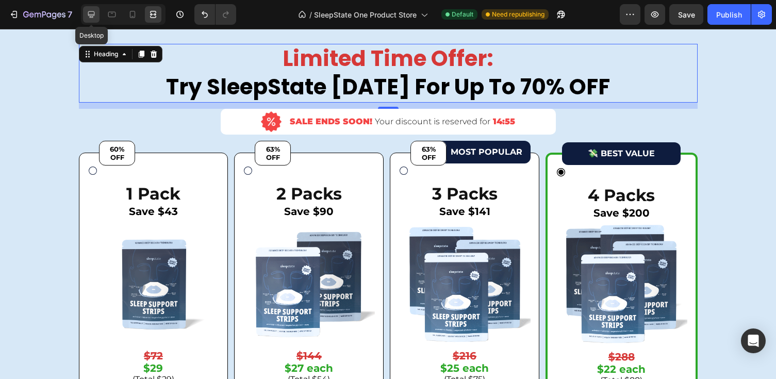
click at [91, 13] on icon at bounding box center [91, 14] width 10 height 10
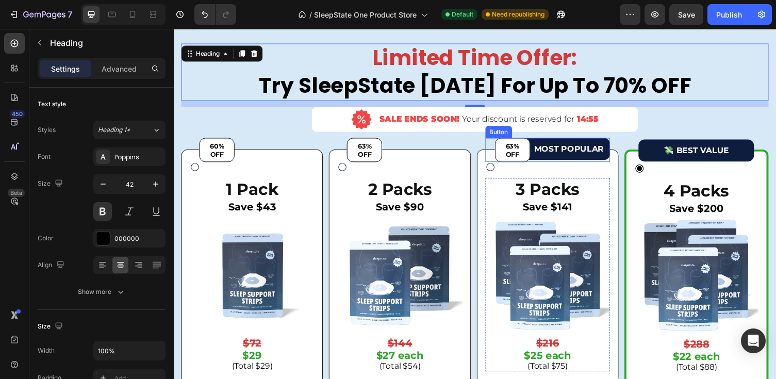
click at [528, 161] on button "63% OFF" at bounding box center [522, 153] width 36 height 25
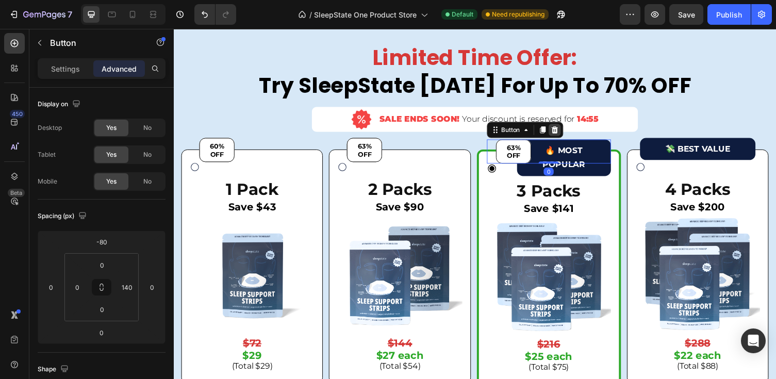
drag, startPoint x: 556, startPoint y: 149, endPoint x: 570, endPoint y: 149, distance: 13.9
click at [570, 141] on div "Button" at bounding box center [535, 132] width 78 height 17
click at [570, 137] on icon at bounding box center [565, 132] width 8 height 8
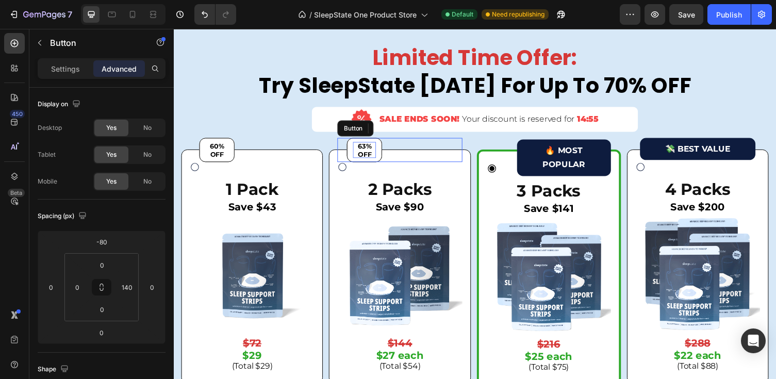
click at [382, 165] on button "63% OFF" at bounding box center [370, 153] width 36 height 25
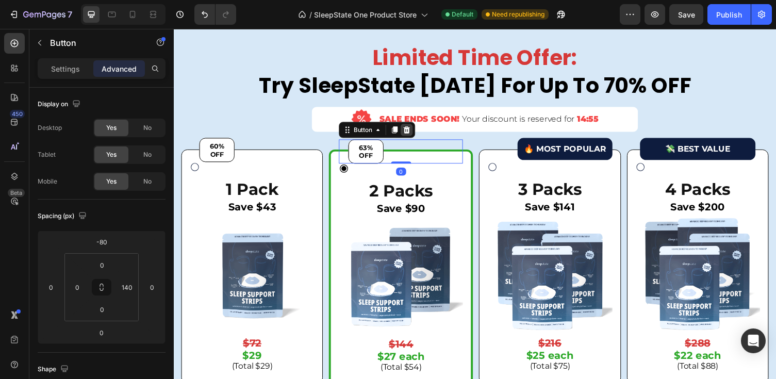
click at [414, 137] on icon at bounding box center [413, 132] width 8 height 8
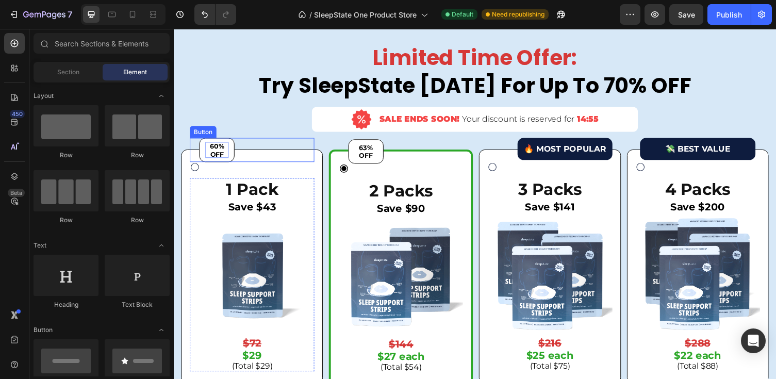
click at [226, 161] on p "60% OFF" at bounding box center [218, 153] width 24 height 17
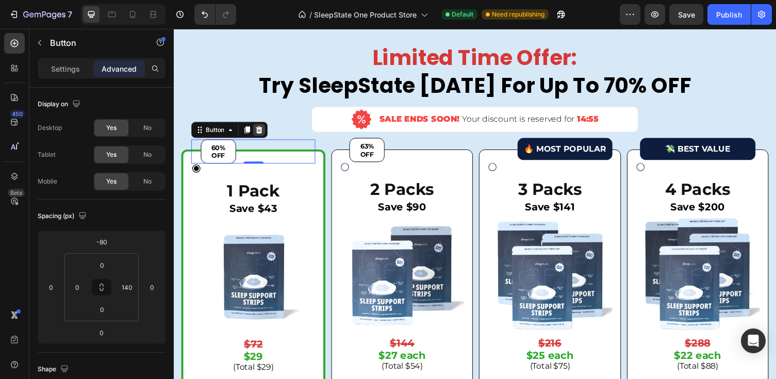
click at [257, 139] on div at bounding box center [261, 132] width 12 height 12
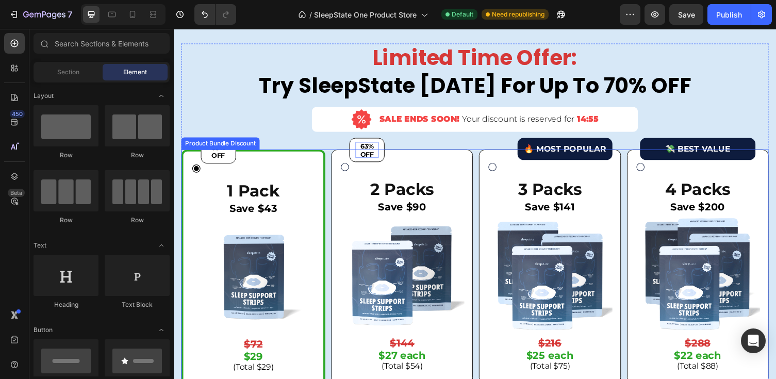
click at [370, 161] on span "63% OFF" at bounding box center [373, 153] width 14 height 17
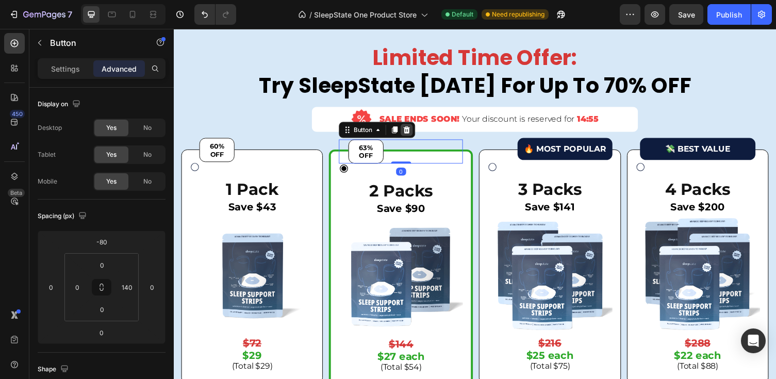
click at [414, 137] on icon at bounding box center [413, 132] width 8 height 8
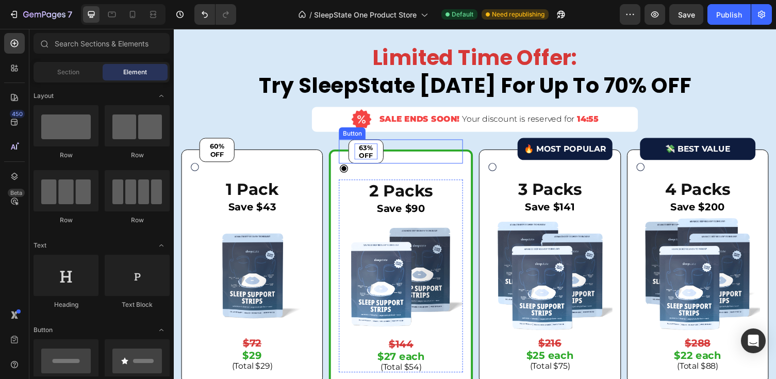
click at [384, 166] on button "63% OFF" at bounding box center [371, 154] width 36 height 25
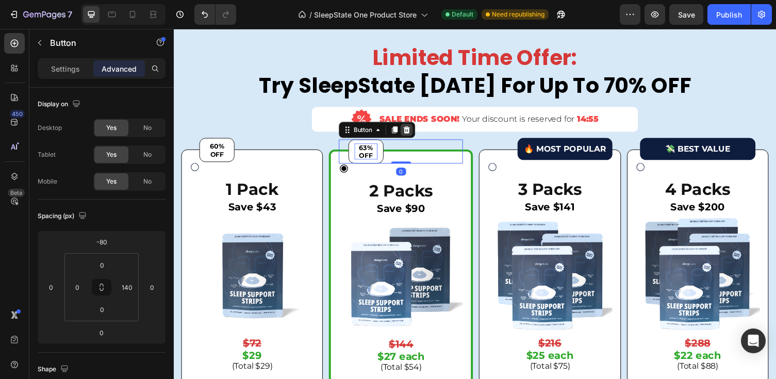
click at [415, 137] on icon at bounding box center [413, 132] width 8 height 8
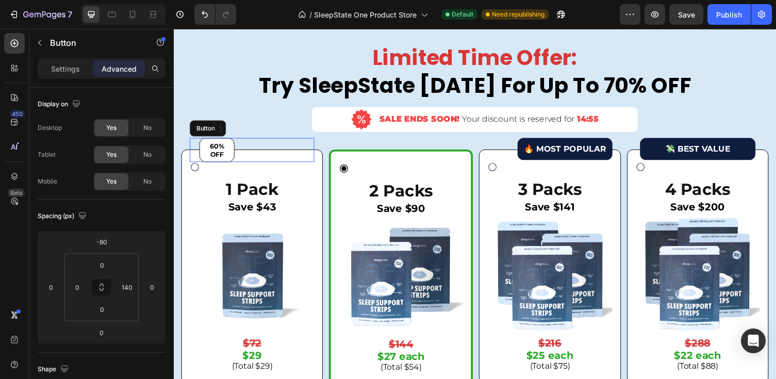
click at [225, 161] on button "60% OFF" at bounding box center [218, 153] width 36 height 25
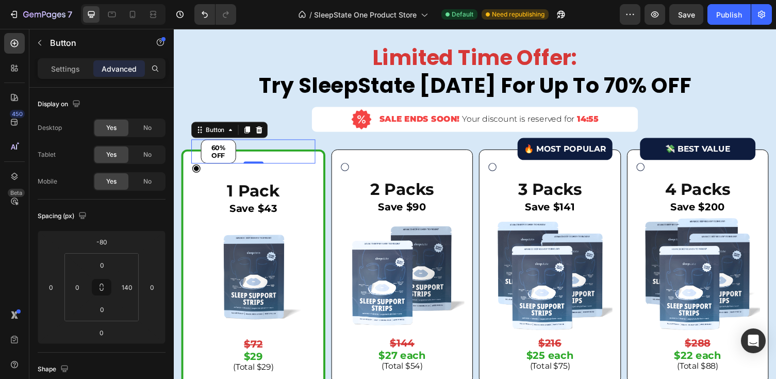
click at [237, 162] on div "60% OFF Button 0" at bounding box center [255, 154] width 127 height 25
click at [259, 136] on icon at bounding box center [261, 131] width 7 height 7
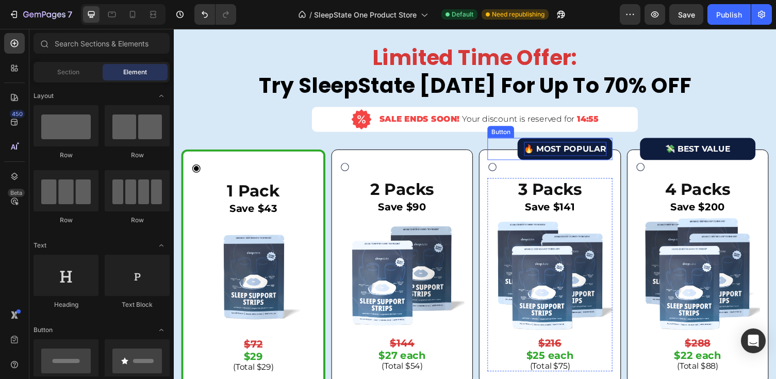
click at [578, 160] on p "🔥 MOST POPULAR" at bounding box center [576, 152] width 85 height 15
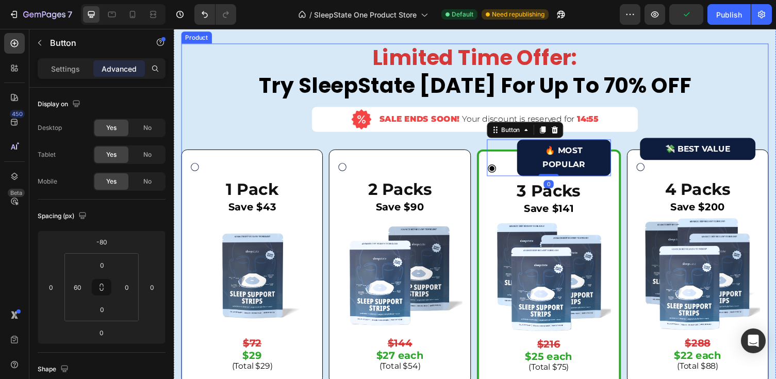
click at [655, 164] on button "💸 BEST VALUE" at bounding box center [712, 152] width 119 height 23
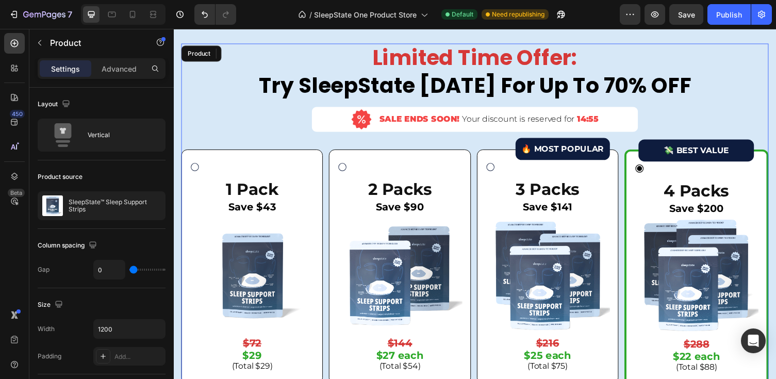
click at [534, 157] on div "Limited Time Offer: Try SleepState [DATE] For Up To 70% OFF Heading Image SALE …" at bounding box center [484, 228] width 604 height 368
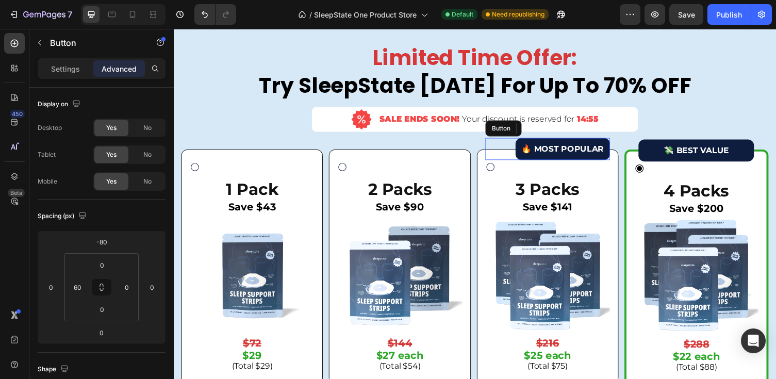
click at [527, 163] on button "🔥 MOST POPULAR" at bounding box center [573, 152] width 97 height 23
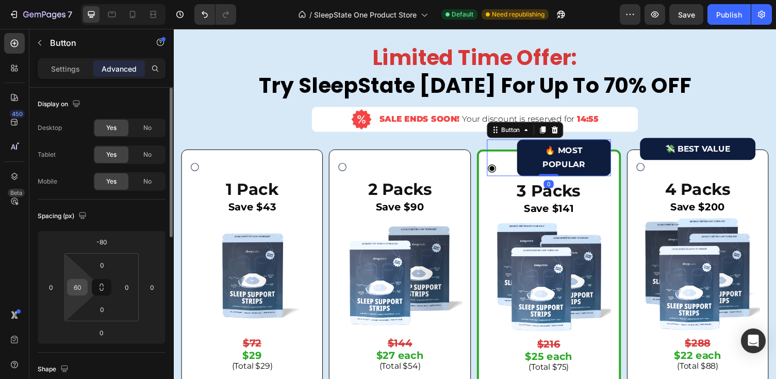
click at [74, 289] on input "60" at bounding box center [77, 287] width 15 height 15
type input "0"
click at [129, 288] on input "0" at bounding box center [126, 287] width 15 height 15
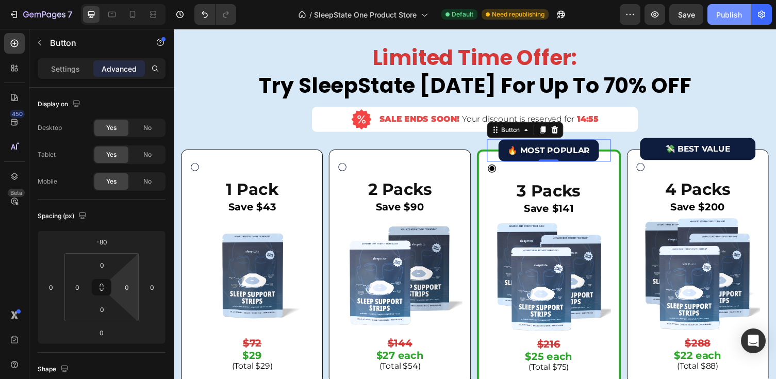
click at [728, 20] on div "Publish" at bounding box center [730, 14] width 26 height 11
